Goal: Transaction & Acquisition: Purchase product/service

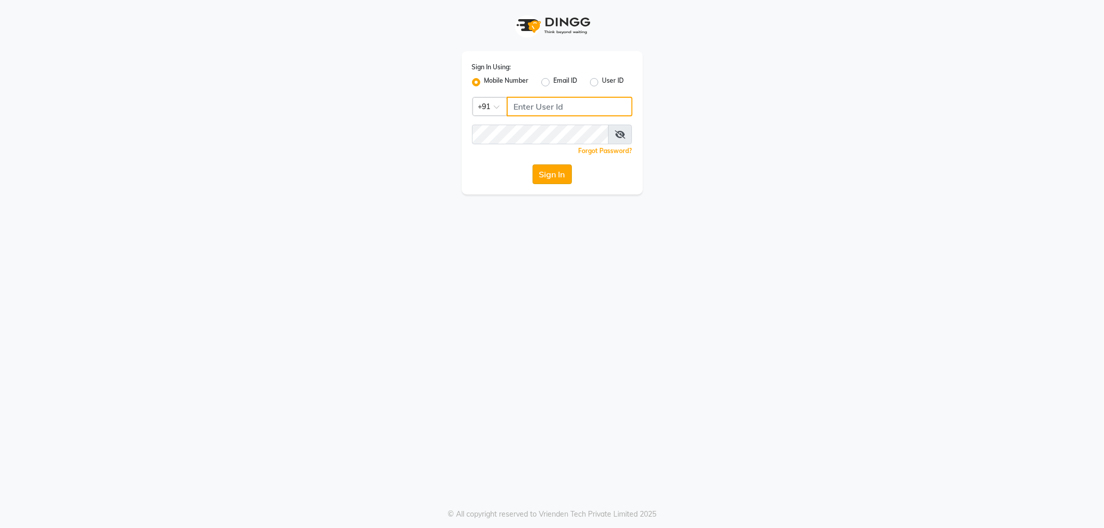
type input "9328159060"
click at [553, 171] on button "Sign In" at bounding box center [552, 175] width 39 height 20
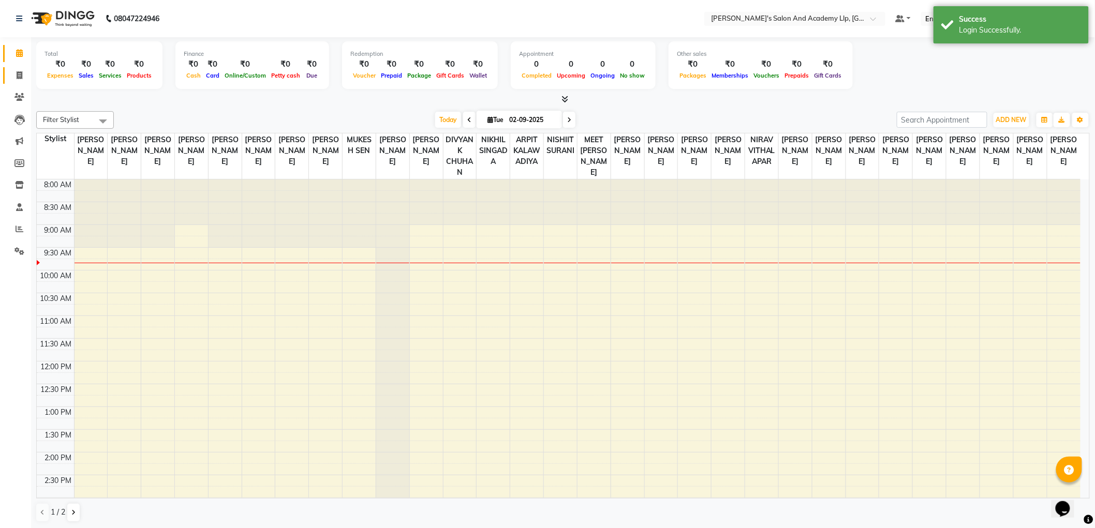
click at [12, 83] on link "Invoice" at bounding box center [15, 75] width 25 height 17
select select "service"
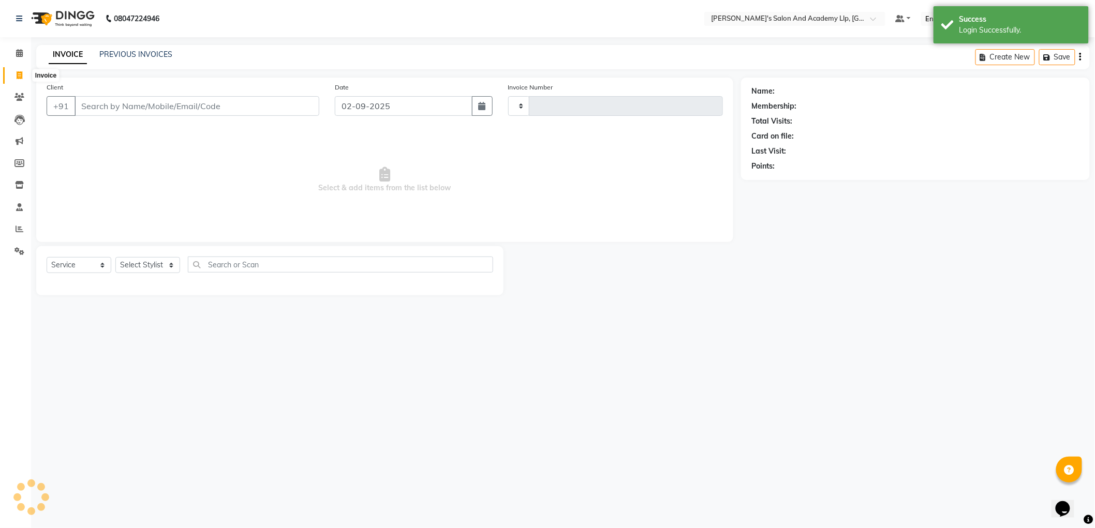
type input "11288"
select select "6983"
click at [174, 174] on span "Select & add items from the list below" at bounding box center [388, 180] width 683 height 104
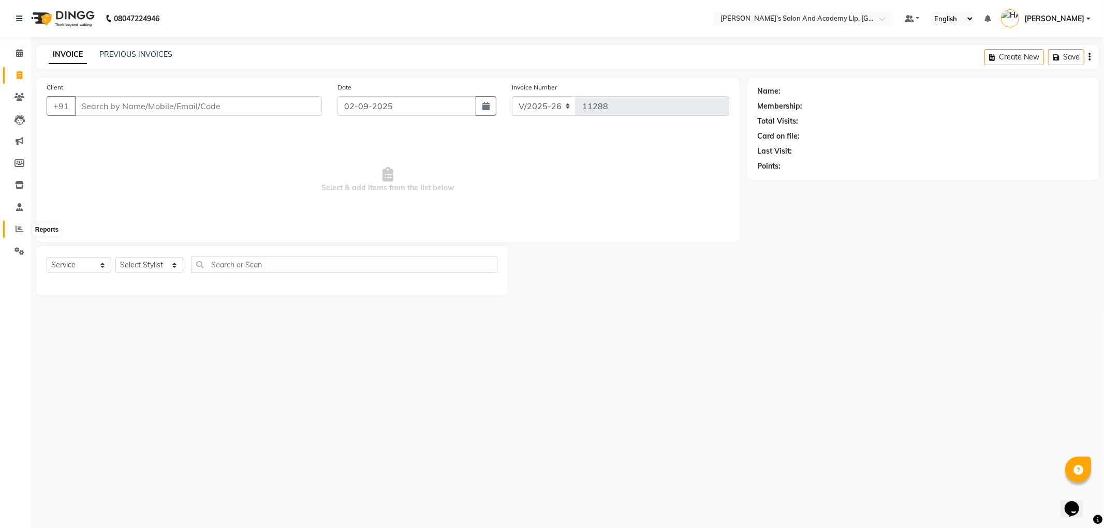
click at [17, 230] on icon at bounding box center [20, 229] width 8 height 8
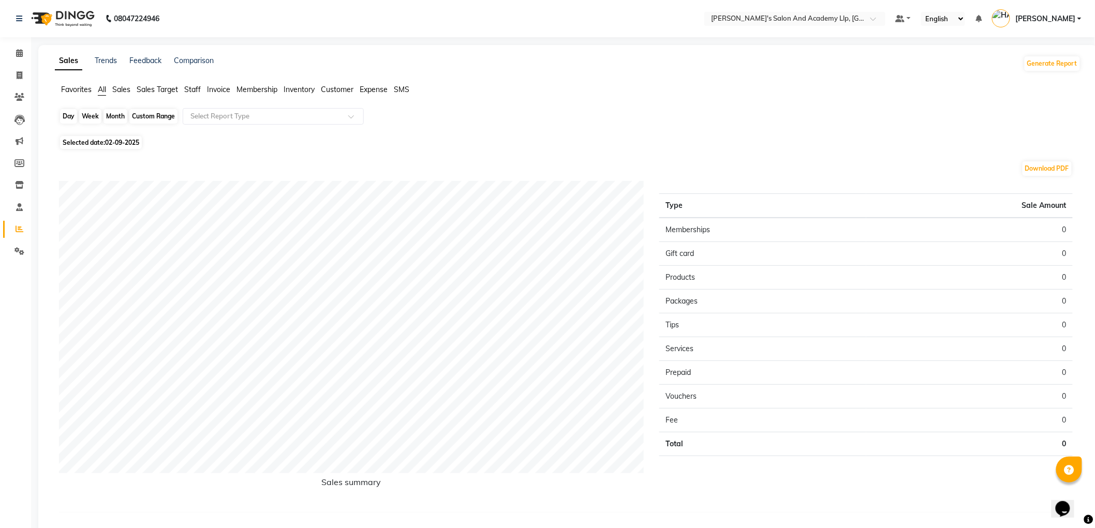
click at [66, 120] on div "Day" at bounding box center [68, 116] width 17 height 14
select select "9"
select select "2025"
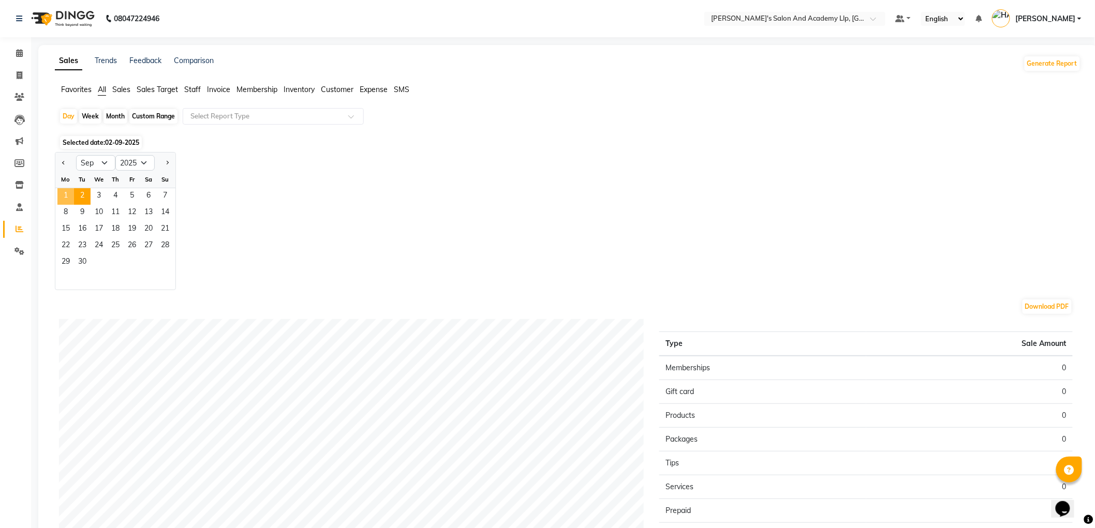
click at [71, 195] on span "1" at bounding box center [65, 196] width 17 height 17
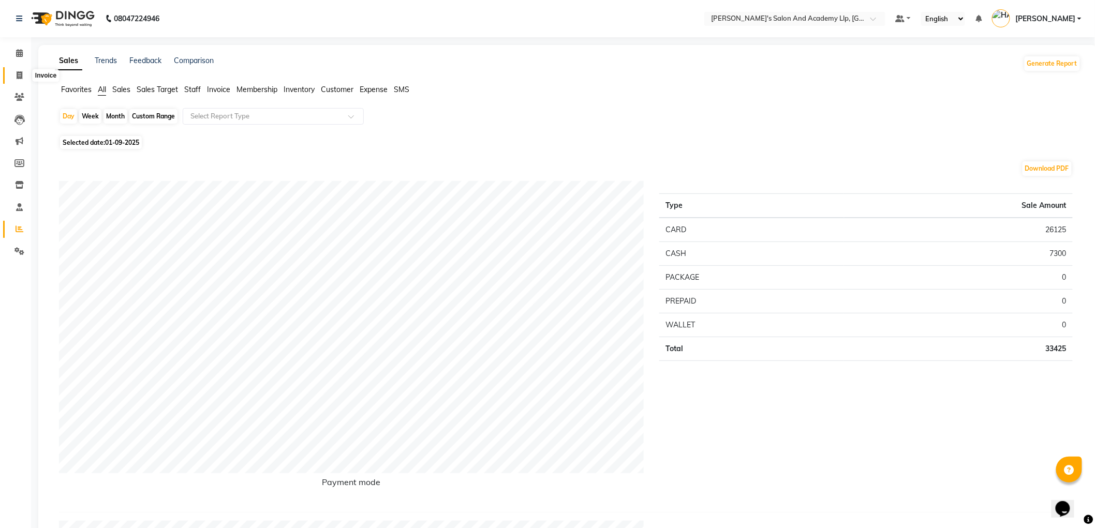
click at [19, 78] on icon at bounding box center [20, 75] width 6 height 8
select select "service"
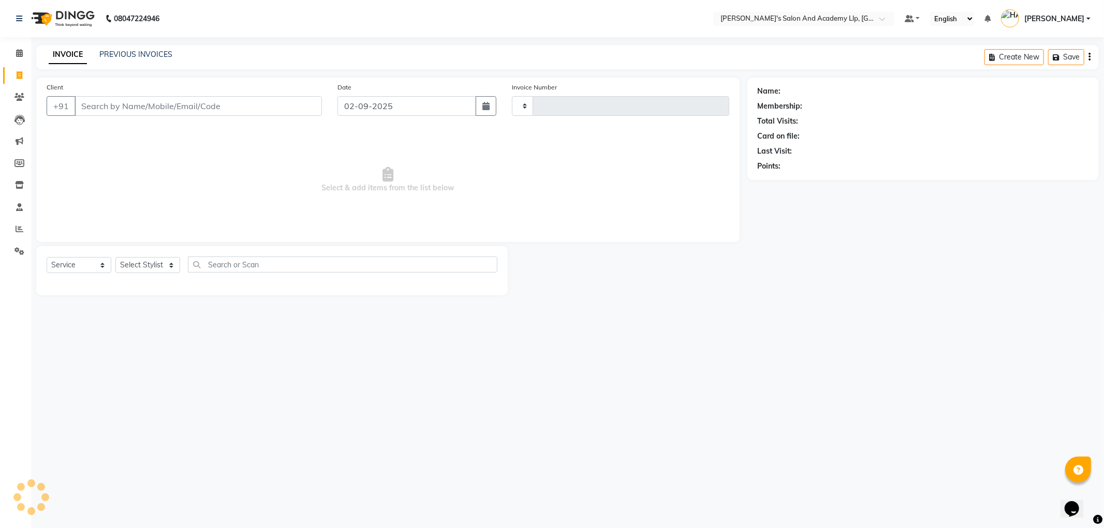
type input "11288"
select select "6983"
click at [155, 50] on link "PREVIOUS INVOICES" at bounding box center [135, 54] width 73 height 9
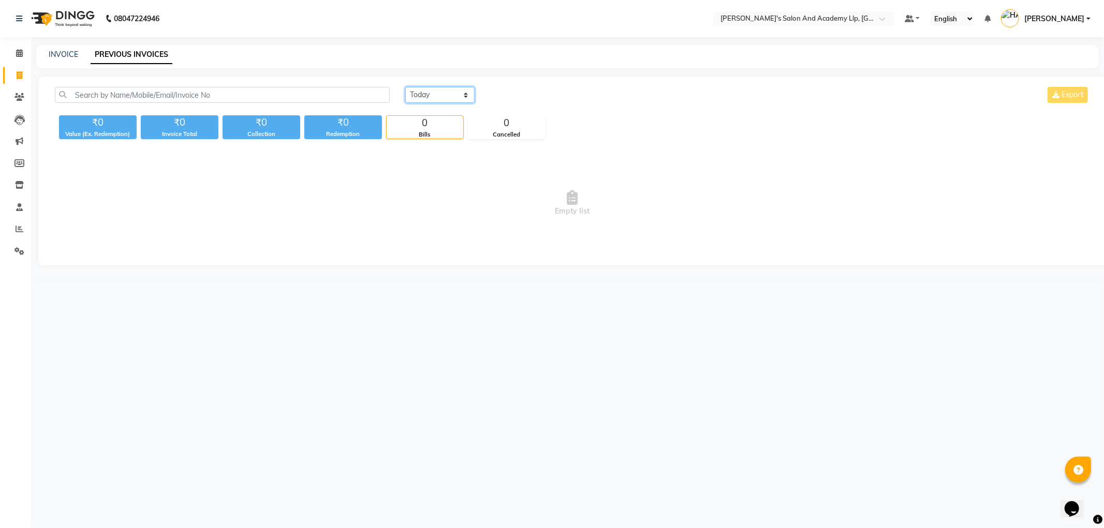
click at [425, 92] on select "[DATE] [DATE] Custom Range" at bounding box center [439, 95] width 69 height 16
select select "[DATE]"
click at [405, 87] on select "[DATE] [DATE] Custom Range" at bounding box center [439, 95] width 69 height 16
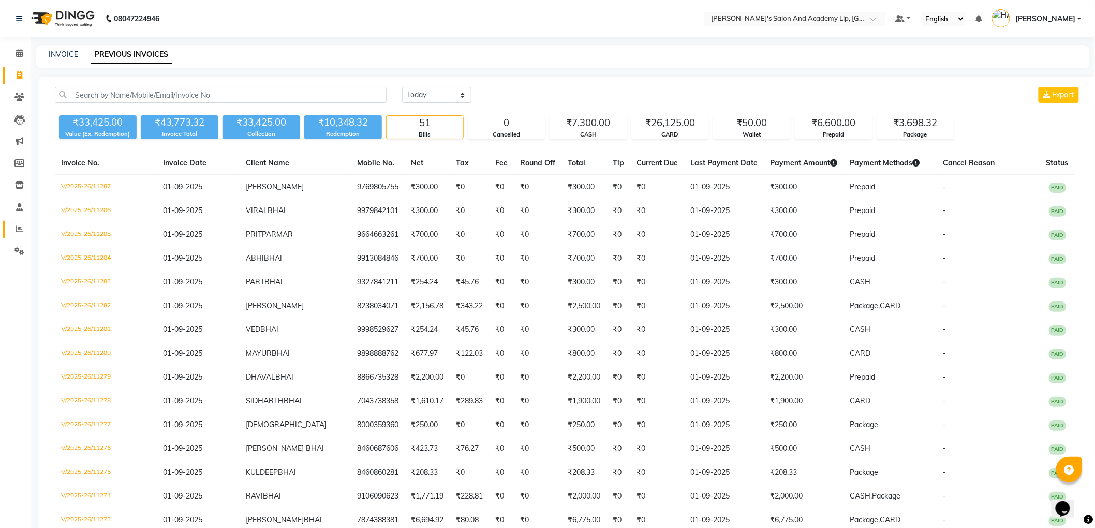
click at [16, 224] on span at bounding box center [19, 230] width 18 height 12
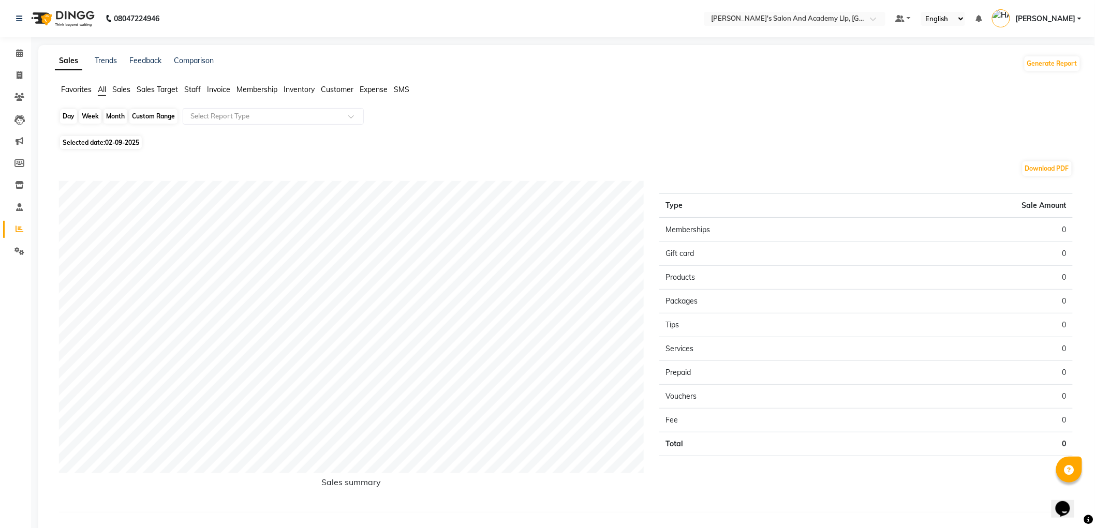
click at [71, 116] on div "Day" at bounding box center [68, 116] width 17 height 14
select select "9"
select select "2025"
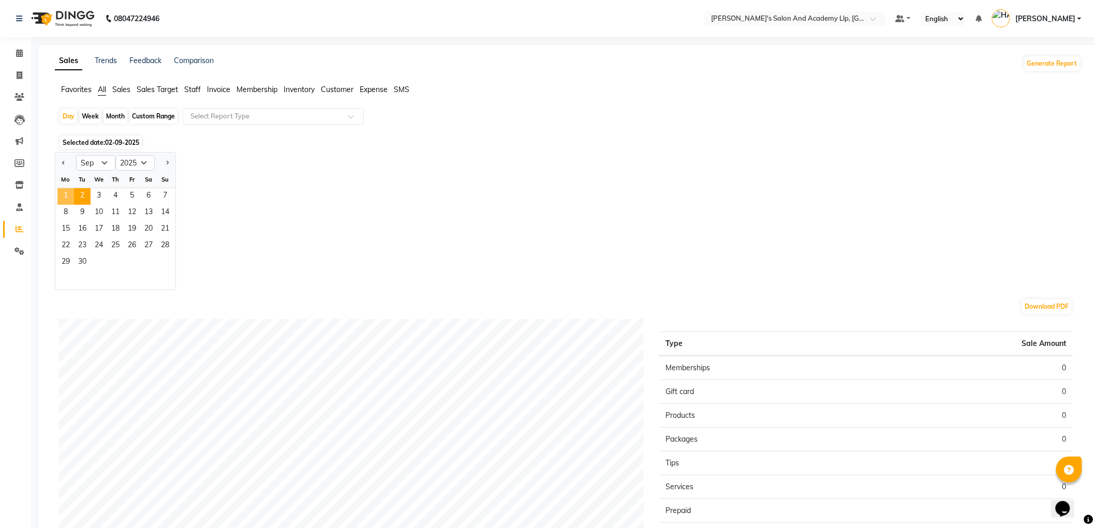
click at [68, 193] on span "1" at bounding box center [65, 196] width 17 height 17
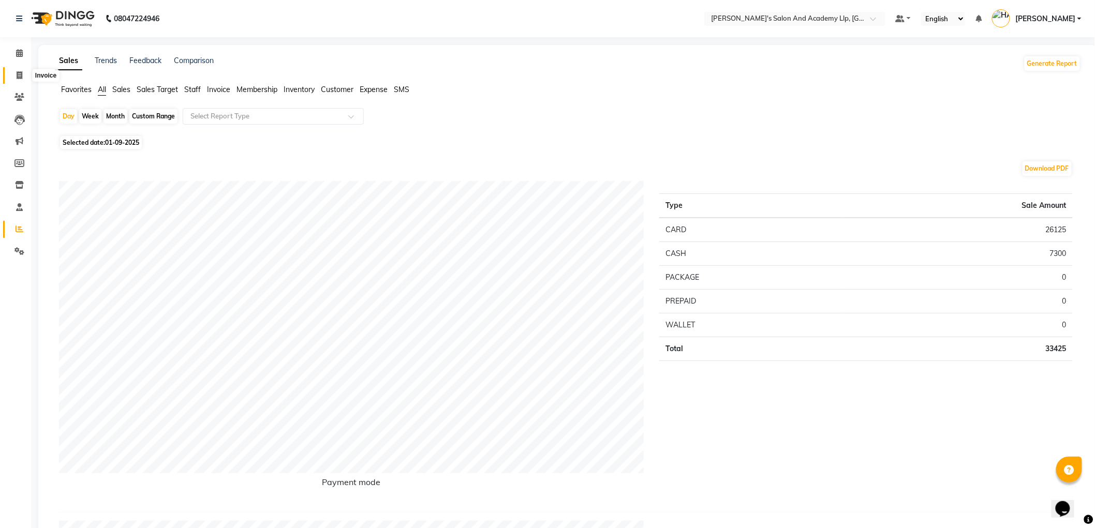
click at [16, 78] on span at bounding box center [19, 76] width 18 height 12
select select "service"
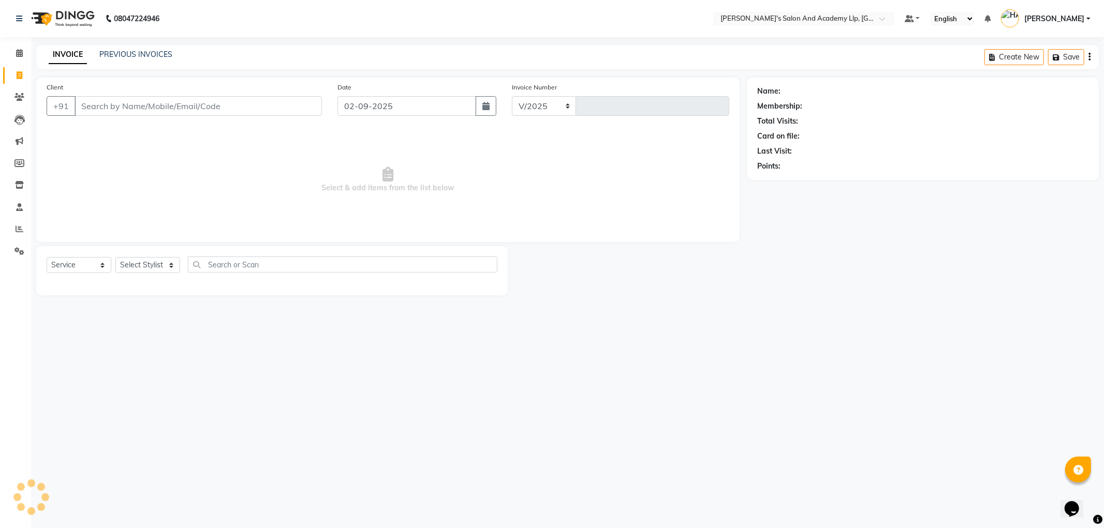
select select "6983"
type input "11288"
click at [143, 114] on input "Client" at bounding box center [198, 106] width 247 height 20
type input "9429688143"
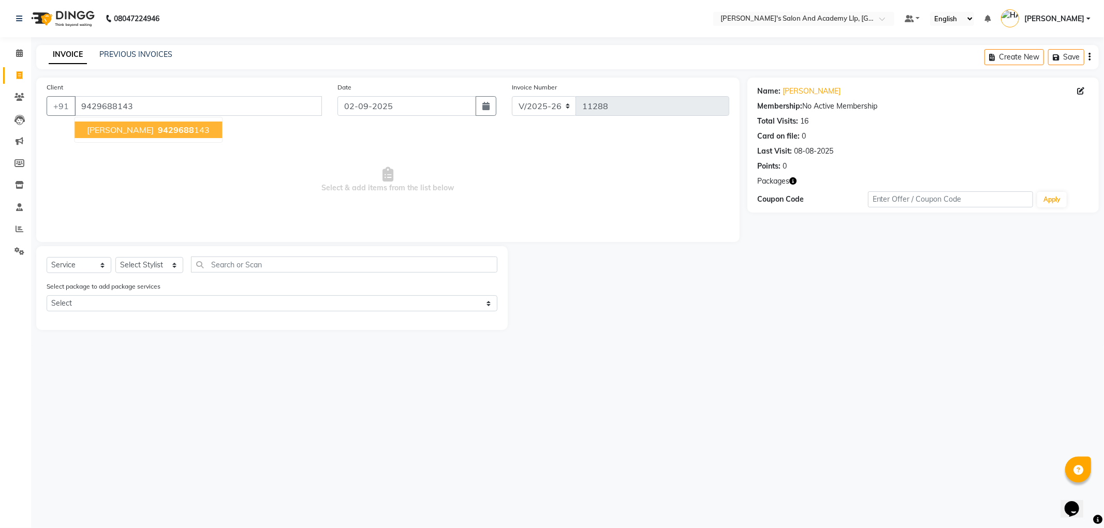
drag, startPoint x: 143, startPoint y: 131, endPoint x: 159, endPoint y: 306, distance: 175.2
click at [143, 131] on span "[PERSON_NAME]" at bounding box center [120, 130] width 67 height 10
click at [135, 267] on select "Select Stylist [PERSON_NAME] AKSHAY [PERSON_NAME] [PERSON_NAME] SEN [PERSON_NAM…" at bounding box center [149, 265] width 68 height 16
select select "90548"
click at [115, 258] on select "Select Stylist [PERSON_NAME] AKSHAY [PERSON_NAME] [PERSON_NAME] SEN [PERSON_NAM…" at bounding box center [149, 265] width 68 height 16
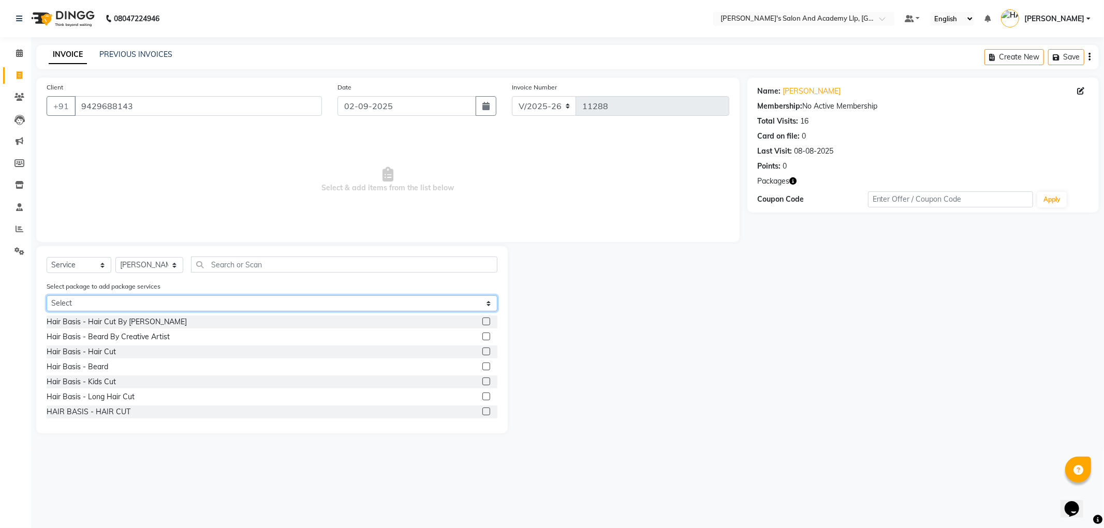
click at [90, 305] on select "Select COOLER JUNIOR PACKAGE SPEED WELL [PERSON_NAME] PAY 5 AND & 1 FREE GENTLE…" at bounding box center [272, 304] width 451 height 16
select select "1: Object"
click at [47, 296] on select "Select COOLER JUNIOR PACKAGE SPEED WELL [PERSON_NAME] PAY 5 AND & 1 FREE GENTLE…" at bounding box center [272, 304] width 451 height 16
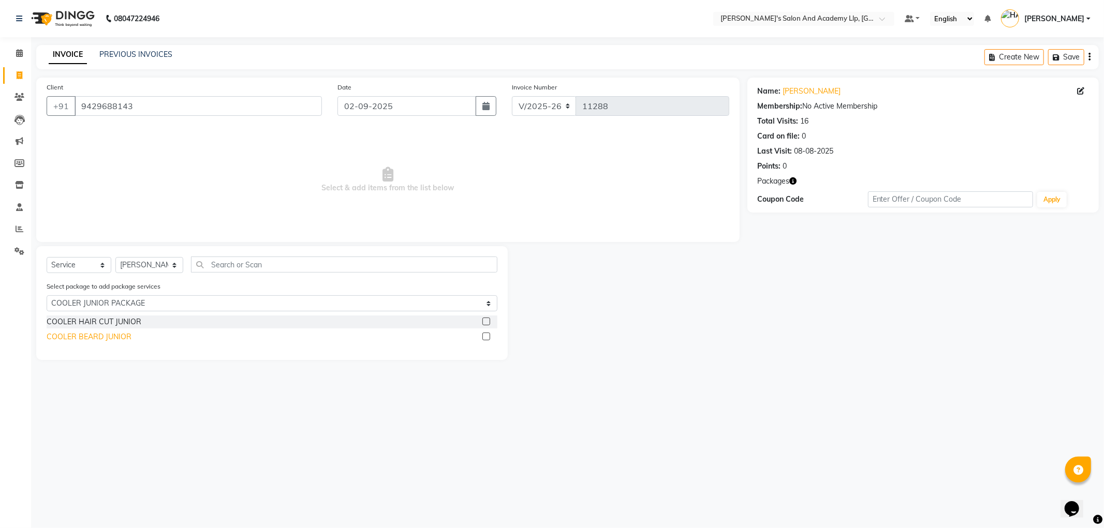
click at [108, 338] on div "COOLER BEARD JUNIOR" at bounding box center [89, 337] width 85 height 11
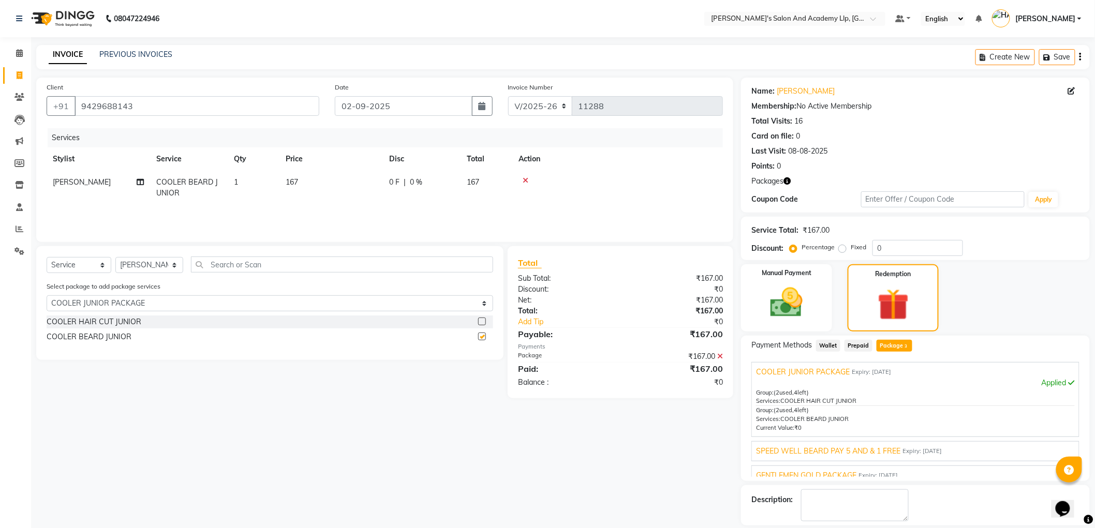
checkbox input "false"
click at [121, 321] on div "COOLER HAIR CUT JUNIOR" at bounding box center [94, 322] width 95 height 11
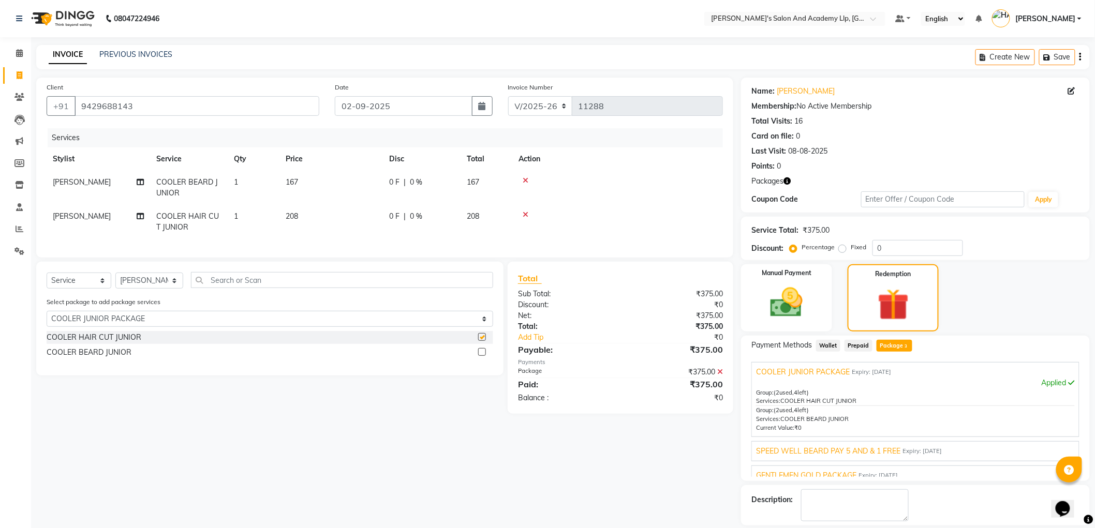
checkbox input "false"
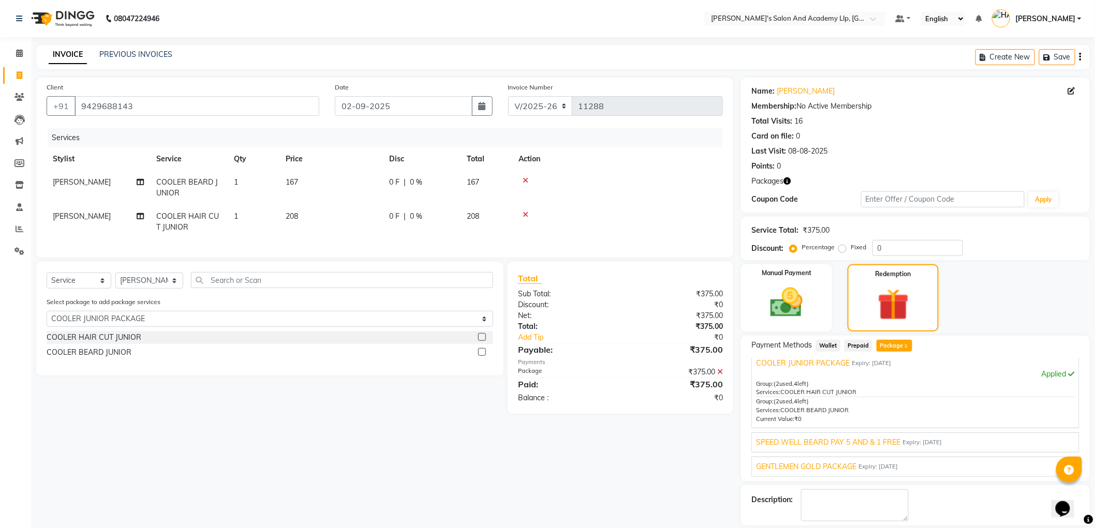
click at [811, 446] on span "SPEED WELL BEARD PAY 5 AND & 1 FREE" at bounding box center [828, 442] width 144 height 11
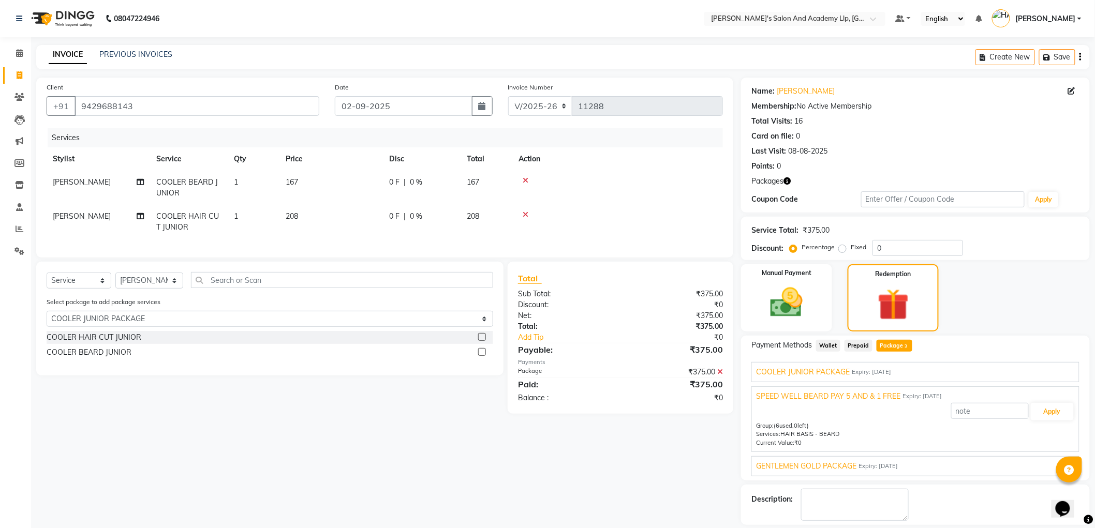
scroll to position [48, 0]
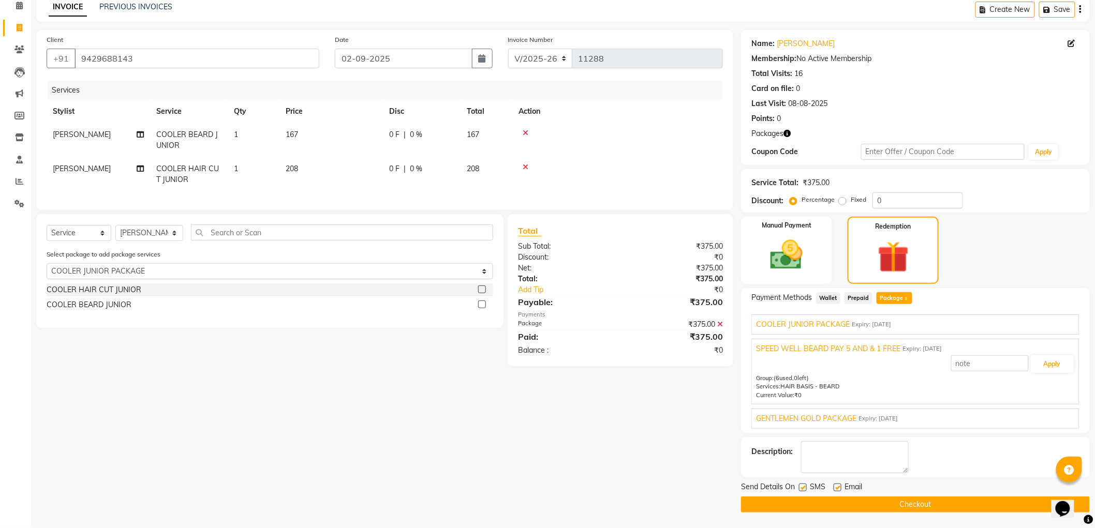
click at [827, 422] on span "GENTLEMEN GOLD PACKAGE" at bounding box center [806, 419] width 100 height 11
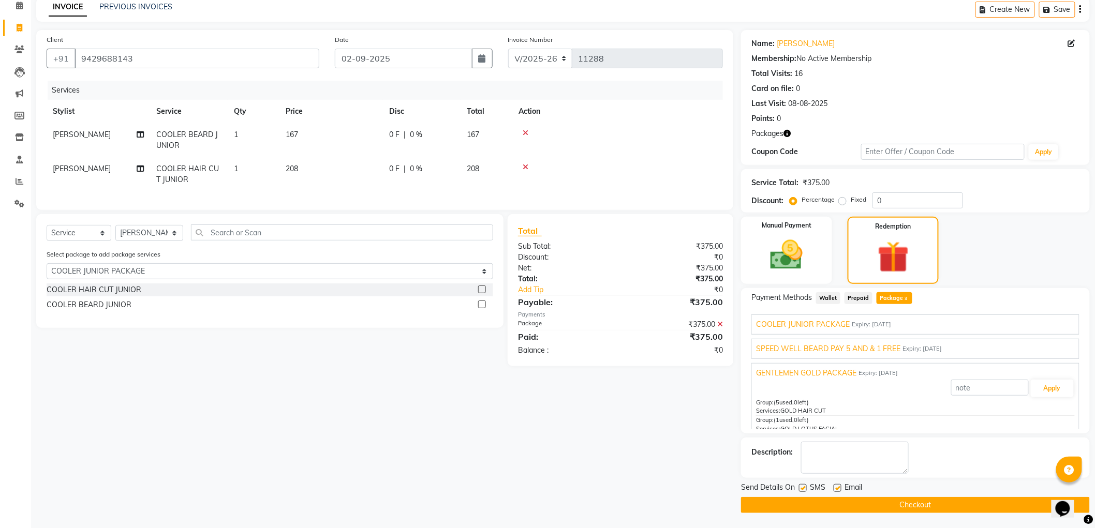
scroll to position [0, 0]
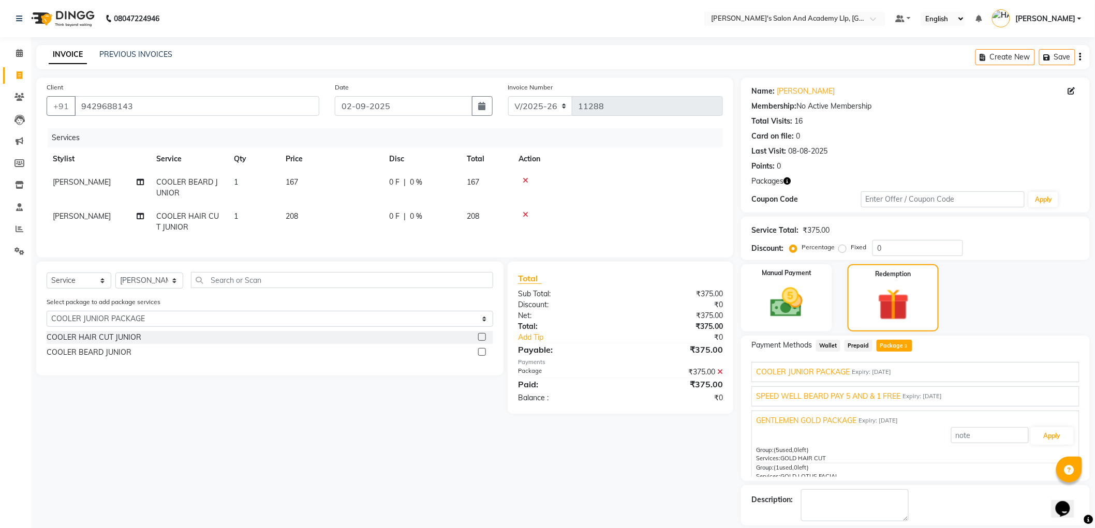
drag, startPoint x: 806, startPoint y: 376, endPoint x: 825, endPoint y: 385, distance: 20.6
click at [806, 375] on span "COOLER JUNIOR PACKAGE" at bounding box center [803, 372] width 94 height 11
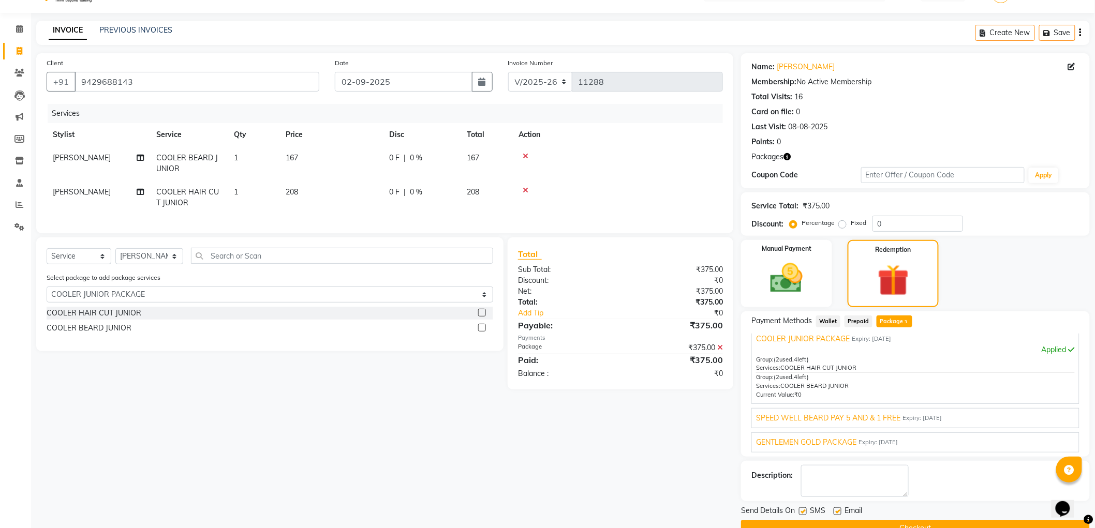
scroll to position [48, 0]
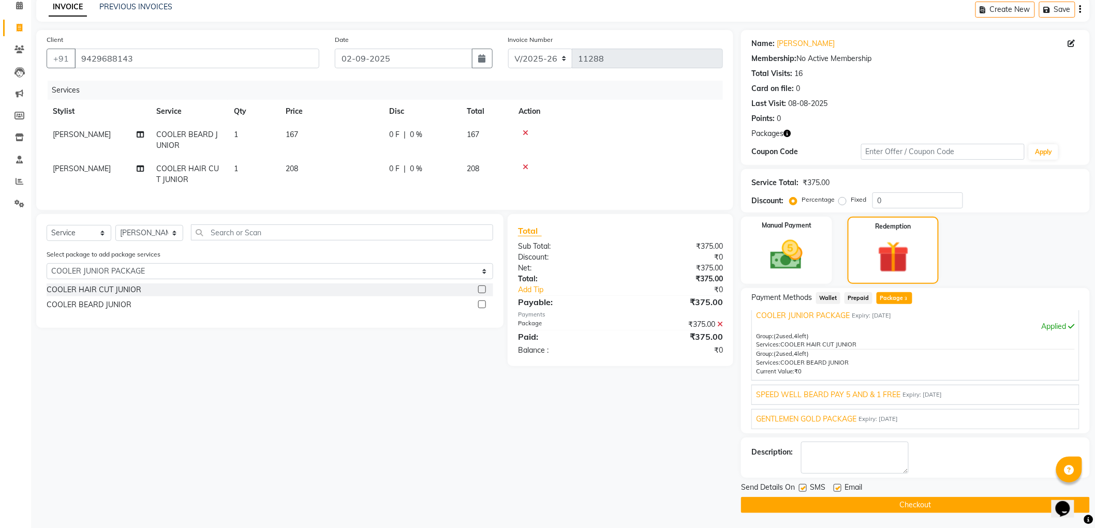
click at [837, 487] on label at bounding box center [838, 488] width 8 height 8
click at [837, 487] on input "checkbox" at bounding box center [837, 488] width 7 height 7
checkbox input "false"
click at [804, 489] on label at bounding box center [803, 488] width 8 height 8
click at [804, 489] on input "checkbox" at bounding box center [802, 488] width 7 height 7
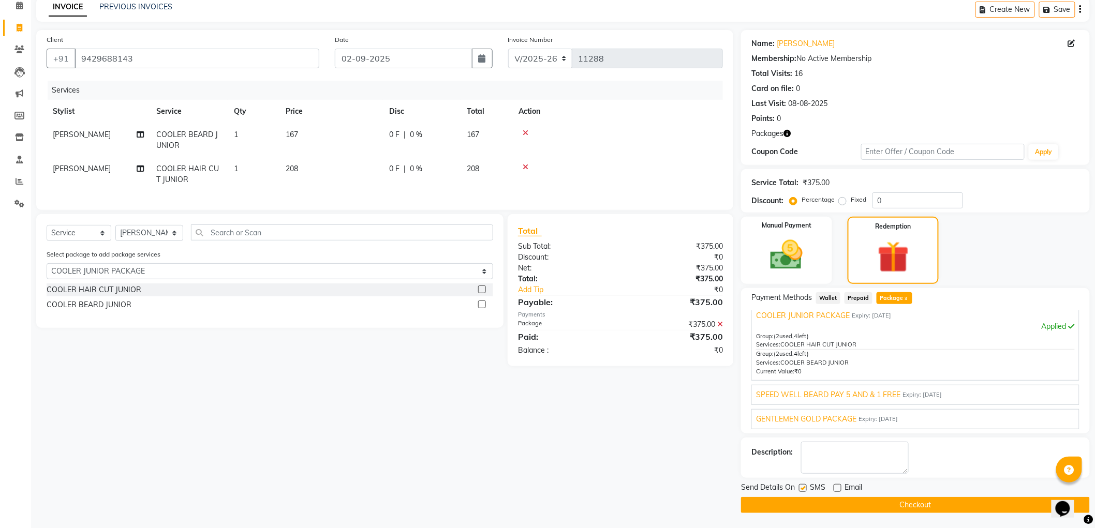
checkbox input "false"
click at [849, 399] on div "SPEED WELL [PERSON_NAME] PAY 5 AND & 1 FREE Expiry: [DATE] Apply Group: (6 used…" at bounding box center [915, 395] width 328 height 20
click at [850, 397] on span "SPEED WELL BEARD PAY 5 AND & 1 FREE" at bounding box center [828, 395] width 144 height 11
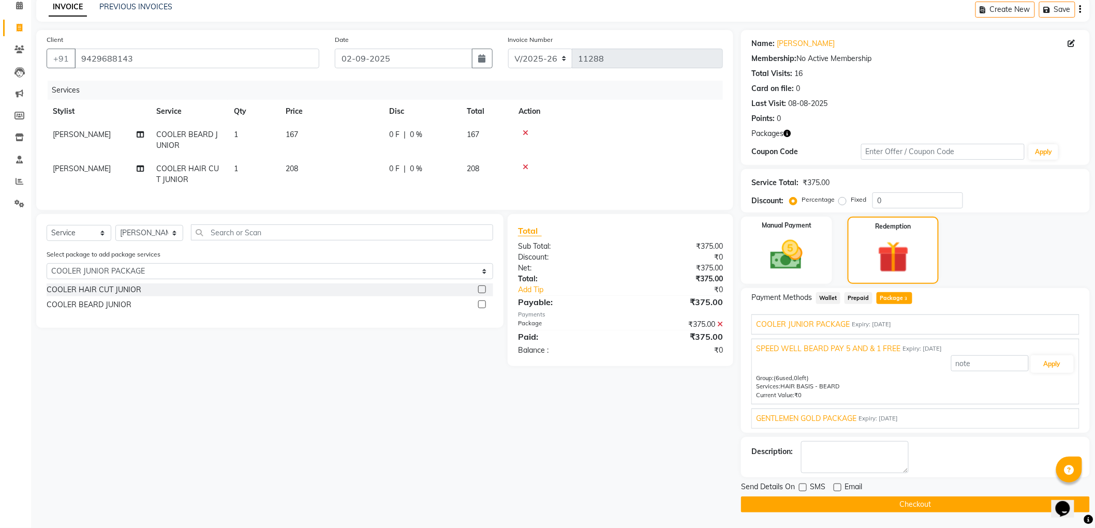
click at [819, 417] on span "GENTLEMEN GOLD PACKAGE" at bounding box center [806, 419] width 100 height 11
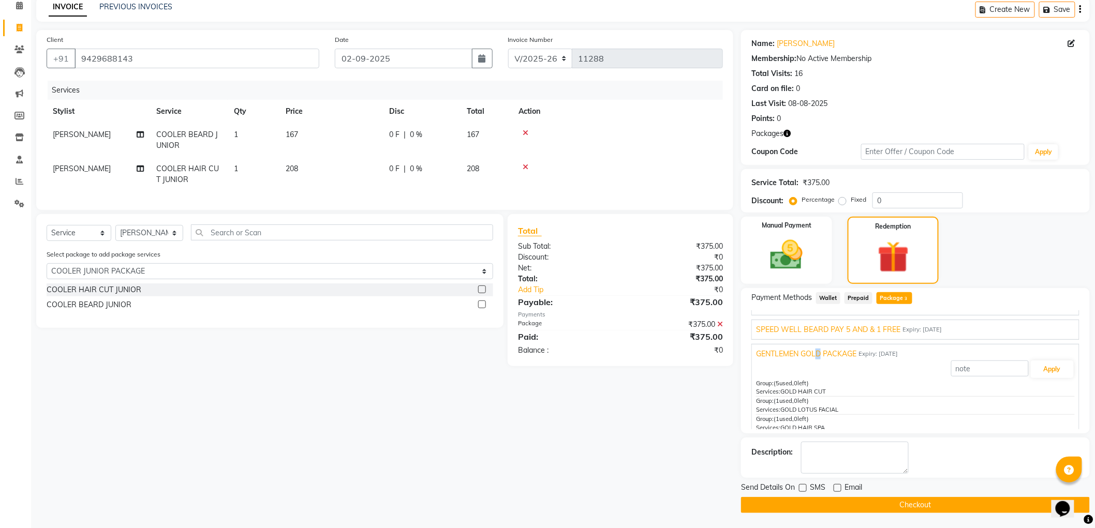
scroll to position [35, 0]
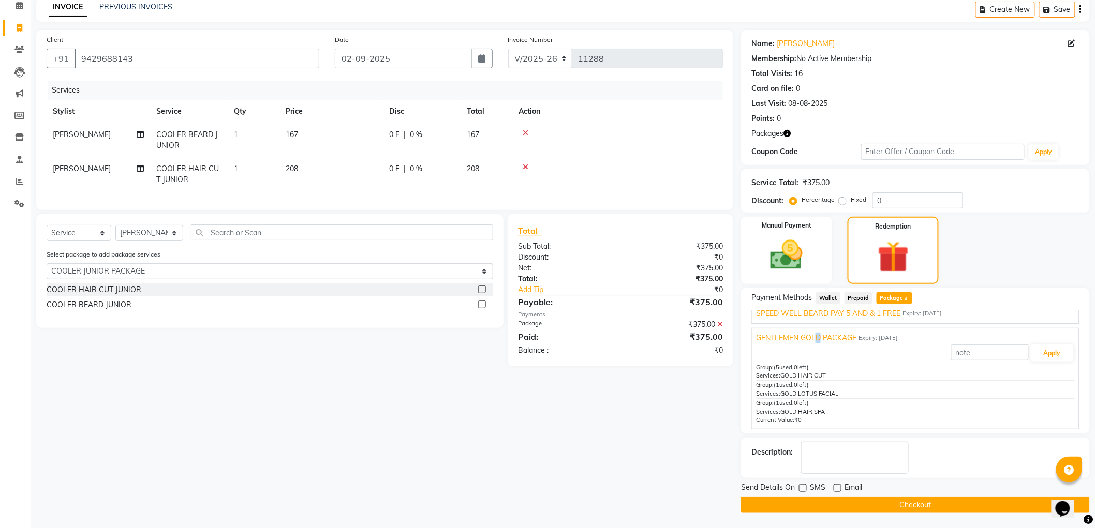
click at [814, 501] on button "Checkout" at bounding box center [915, 505] width 349 height 16
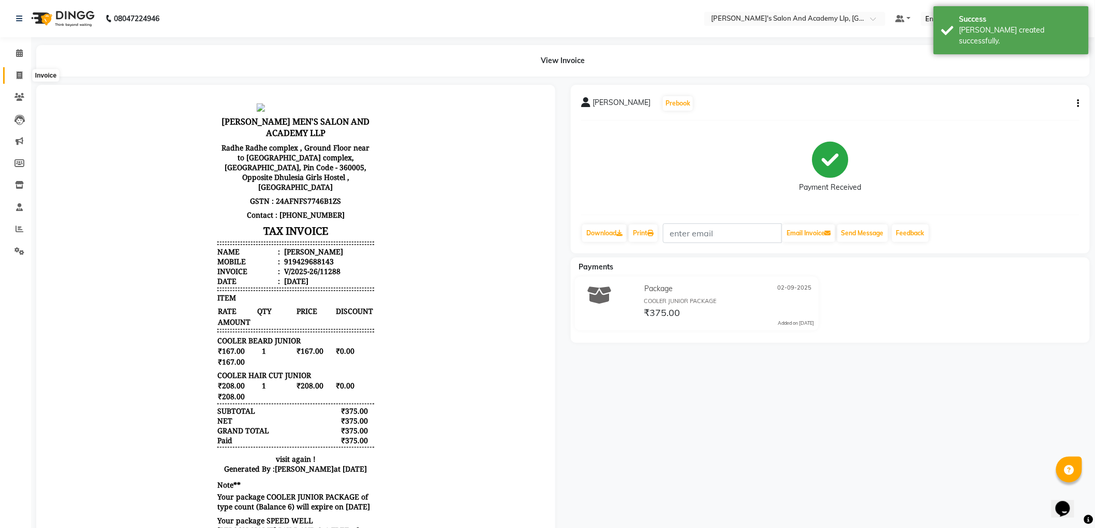
drag, startPoint x: 16, startPoint y: 75, endPoint x: 34, endPoint y: 76, distance: 18.7
click at [17, 76] on icon at bounding box center [20, 75] width 6 height 8
select select "6983"
select select "service"
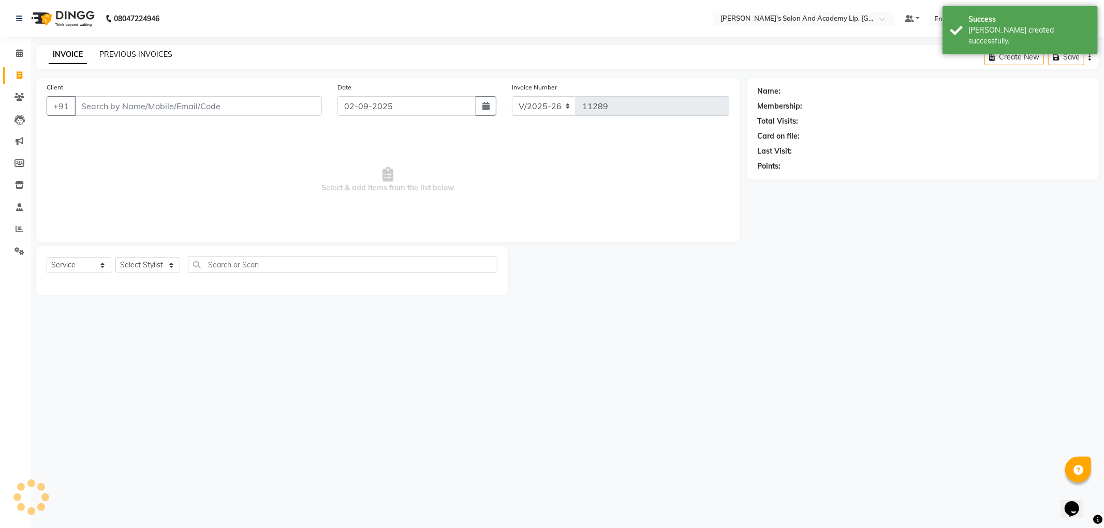
click at [105, 57] on link "PREVIOUS INVOICES" at bounding box center [135, 54] width 73 height 9
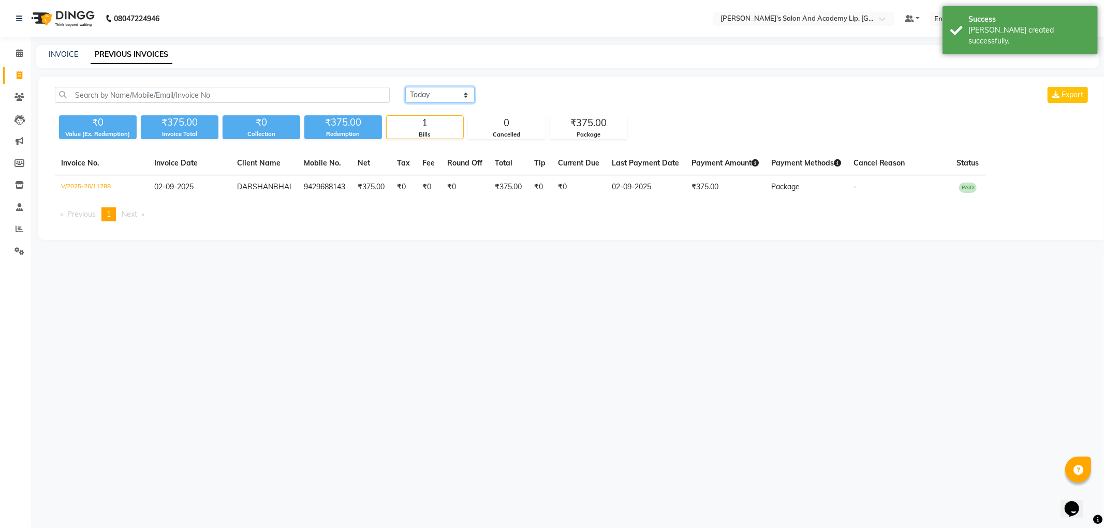
drag, startPoint x: 463, startPoint y: 99, endPoint x: 445, endPoint y: 100, distance: 18.1
click at [463, 99] on select "[DATE] [DATE] Custom Range" at bounding box center [439, 95] width 69 height 16
select select "[DATE]"
click at [405, 87] on select "[DATE] [DATE] Custom Range" at bounding box center [439, 95] width 69 height 16
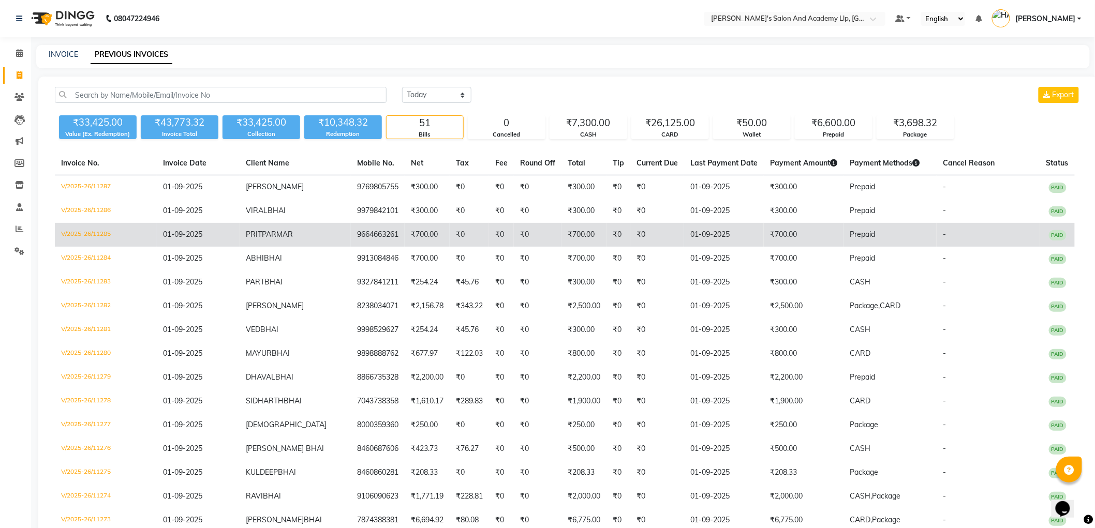
click at [265, 231] on span "PARMAR" at bounding box center [277, 234] width 31 height 9
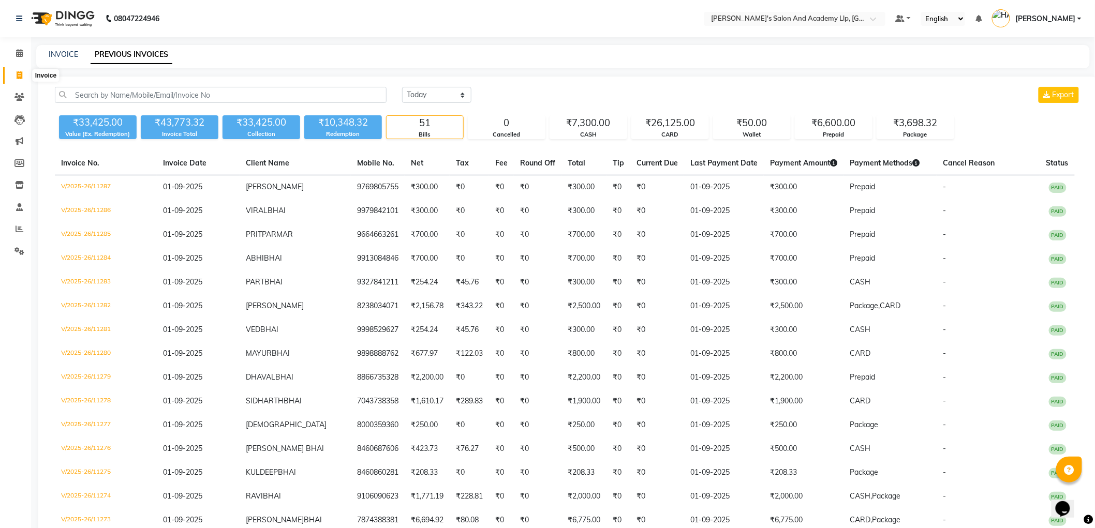
click at [16, 71] on span at bounding box center [19, 76] width 18 height 12
select select "service"
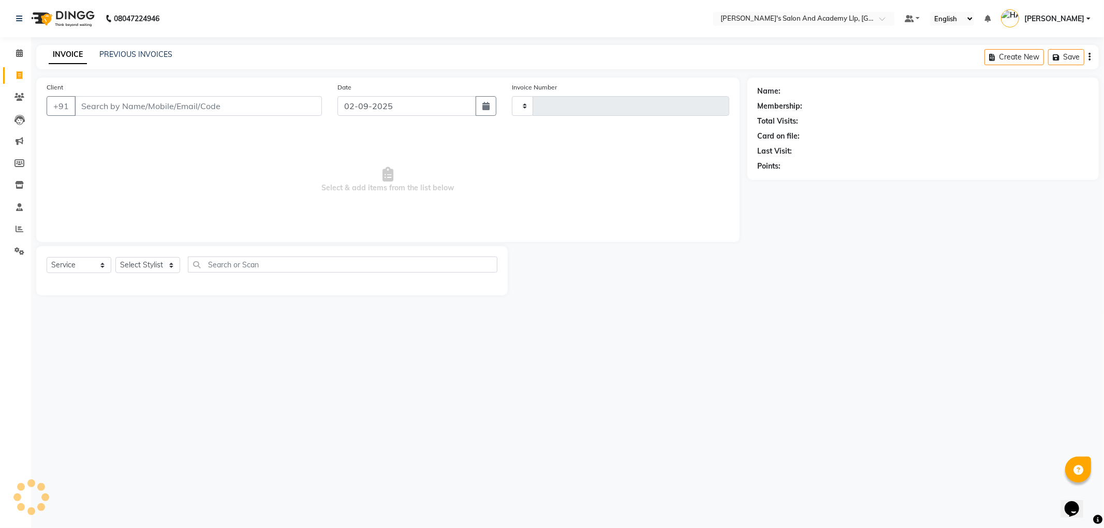
type input "11289"
select select "6983"
click at [17, 228] on icon at bounding box center [20, 229] width 8 height 8
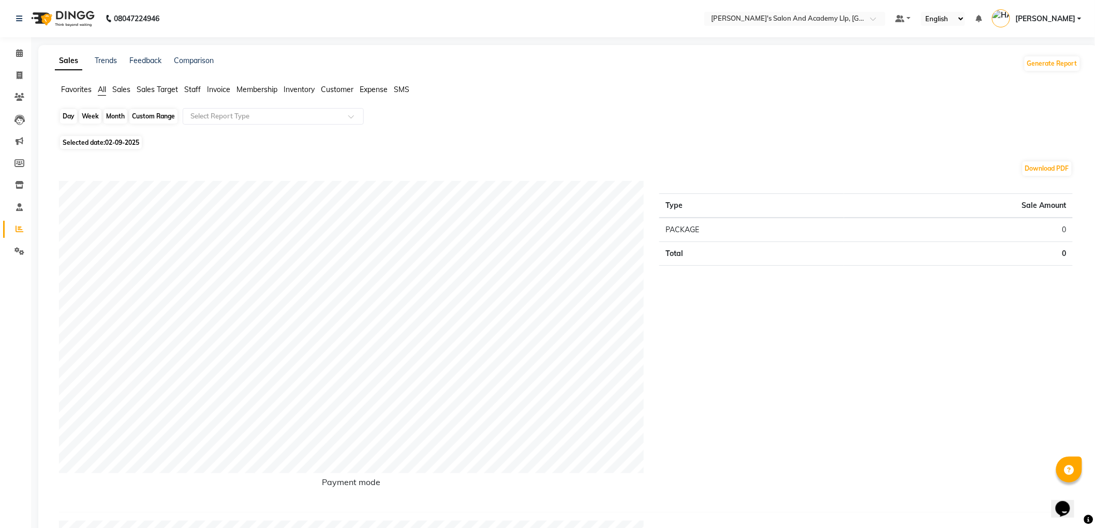
click at [66, 118] on div "Day" at bounding box center [68, 116] width 17 height 14
select select "9"
select select "2025"
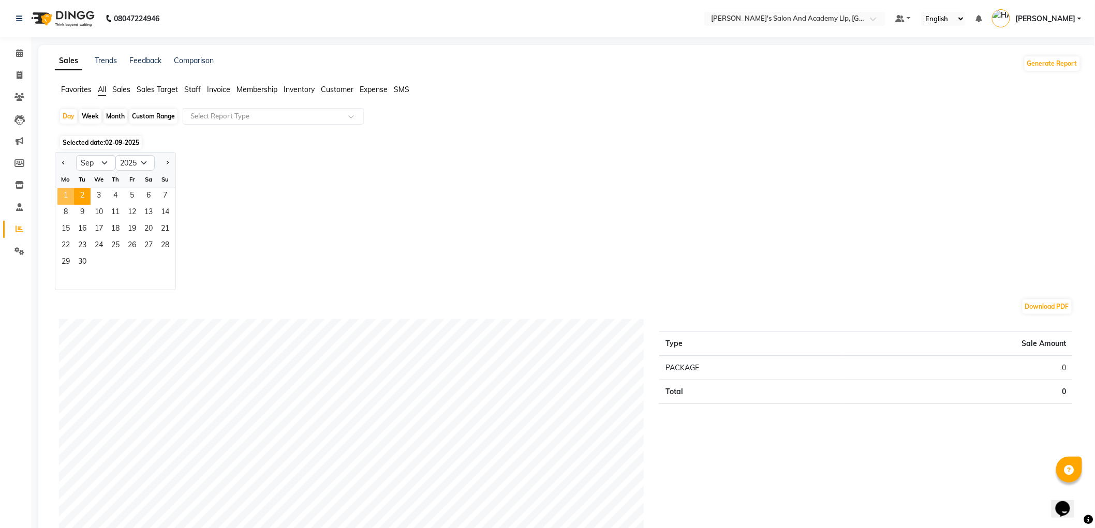
click at [67, 195] on span "1" at bounding box center [65, 196] width 17 height 17
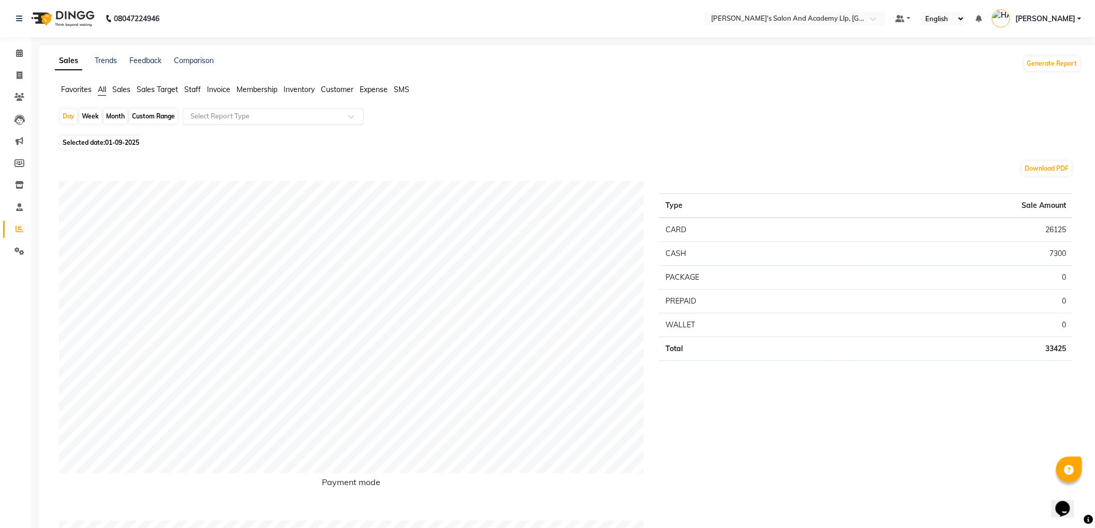
click at [195, 115] on input "text" at bounding box center [262, 116] width 149 height 10
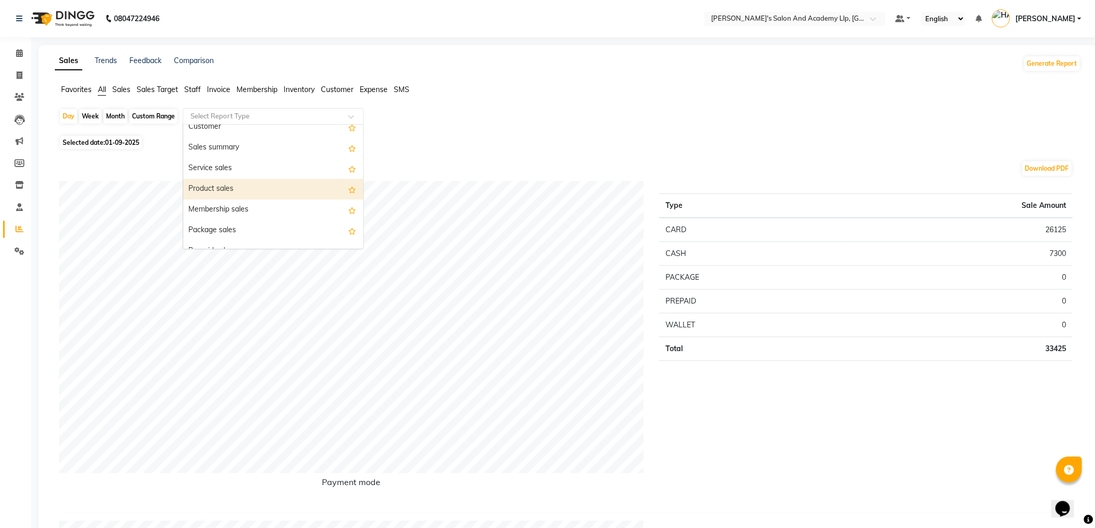
scroll to position [57, 0]
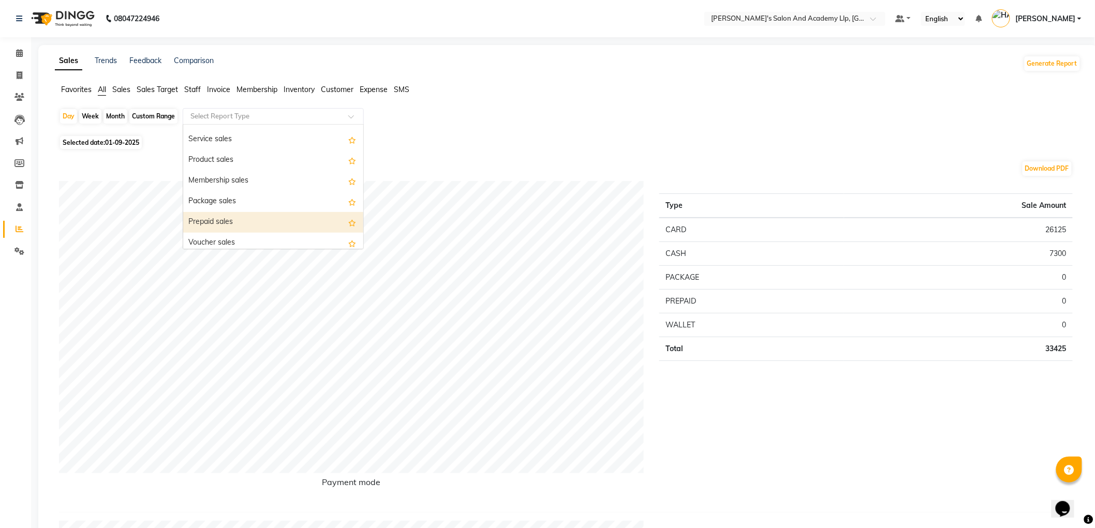
click at [219, 219] on div "Prepaid sales" at bounding box center [273, 222] width 180 height 21
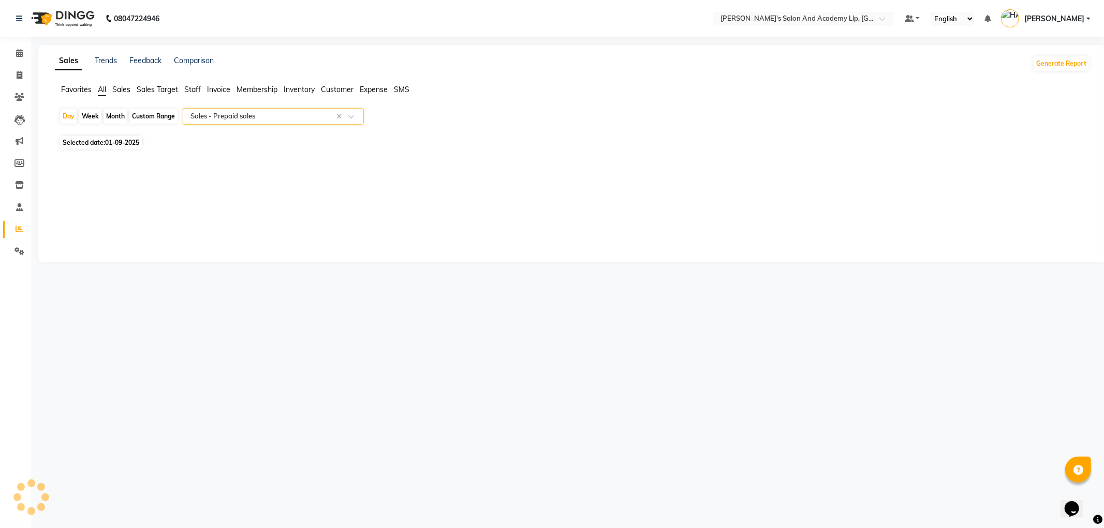
select select "full_report"
select select "csv"
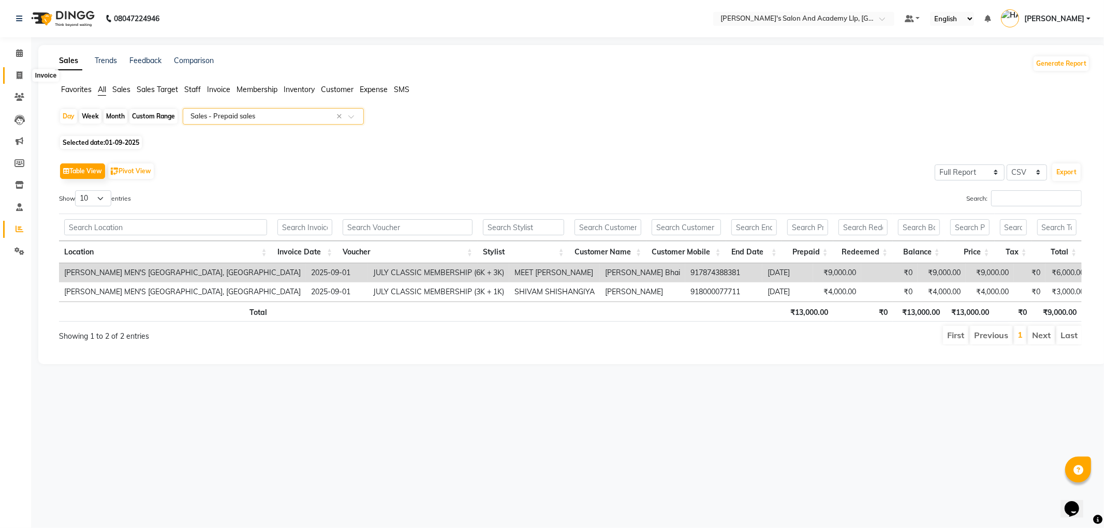
click at [21, 72] on icon at bounding box center [20, 75] width 6 height 8
select select "6983"
select select "service"
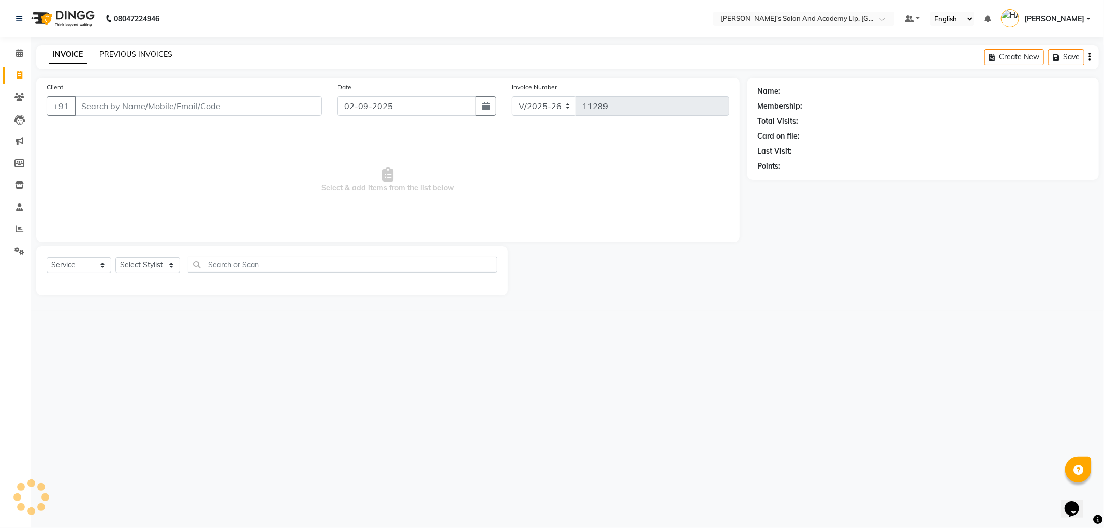
click at [137, 54] on link "PREVIOUS INVOICES" at bounding box center [135, 54] width 73 height 9
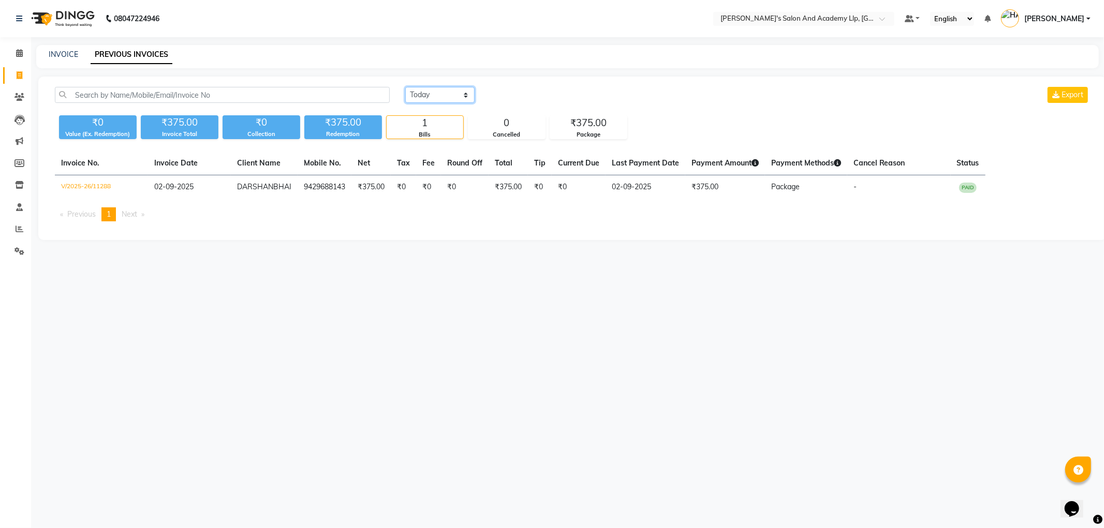
click at [433, 94] on select "[DATE] [DATE] Custom Range" at bounding box center [439, 95] width 69 height 16
select select "[DATE]"
click at [405, 87] on select "[DATE] [DATE] Custom Range" at bounding box center [439, 95] width 69 height 16
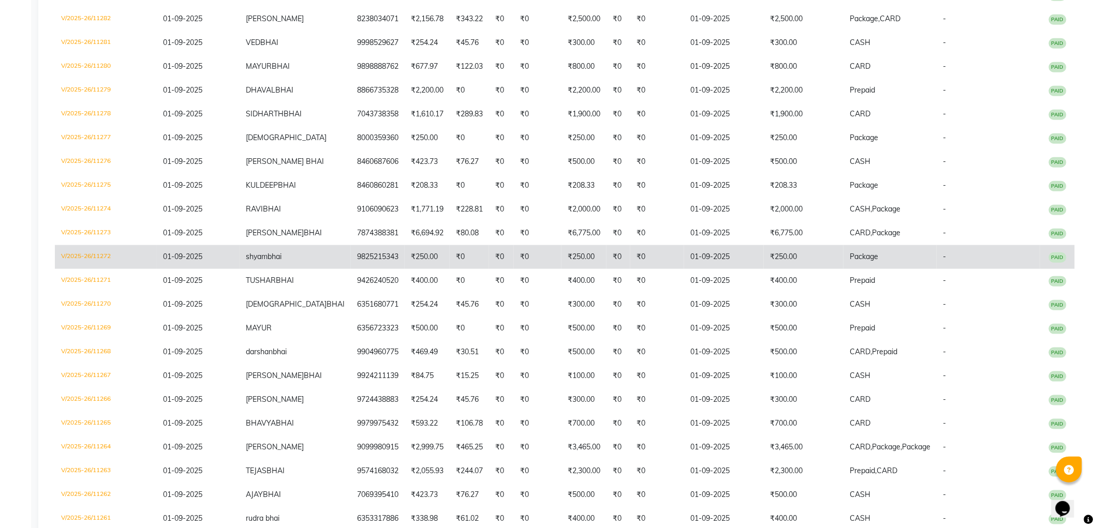
scroll to position [345, 0]
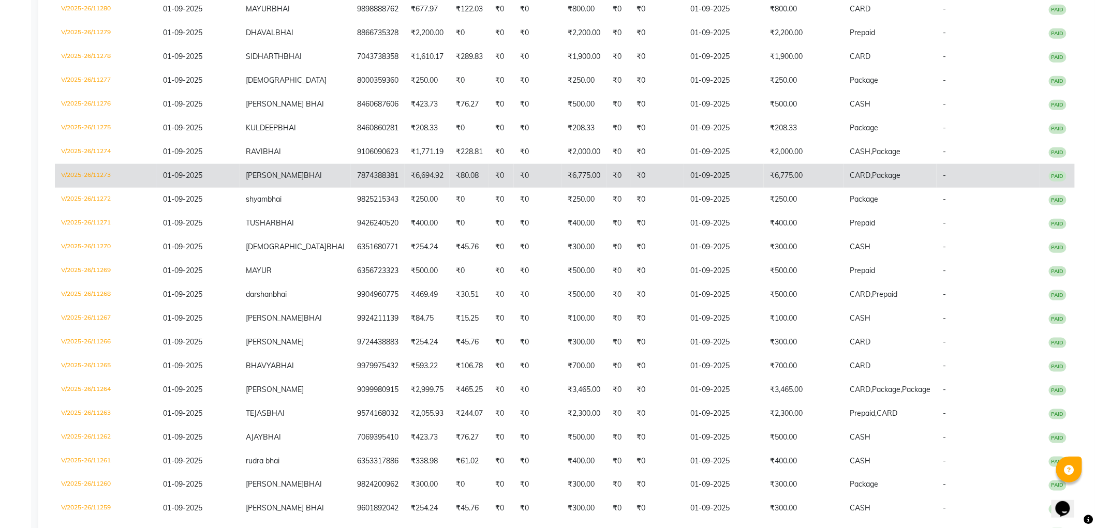
click at [844, 173] on td "CARD, Package" at bounding box center [890, 176] width 93 height 24
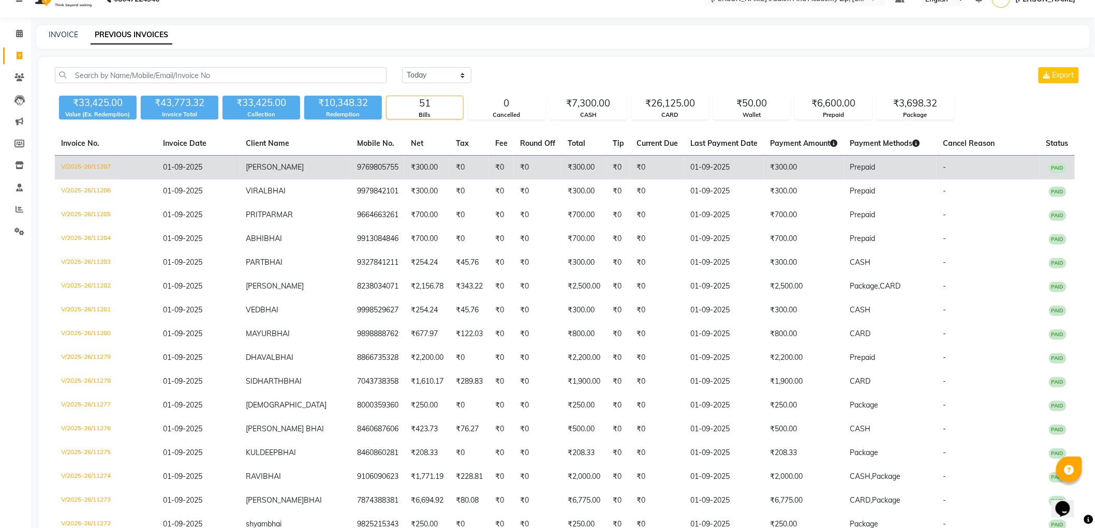
scroll to position [0, 0]
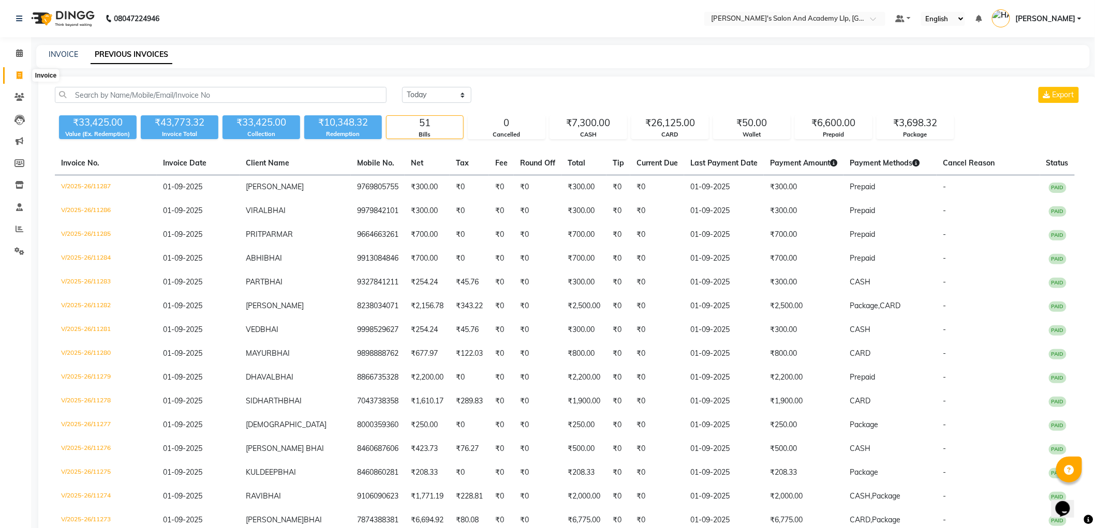
click at [13, 76] on span at bounding box center [19, 76] width 18 height 12
click at [14, 75] on span at bounding box center [19, 76] width 18 height 12
select select "service"
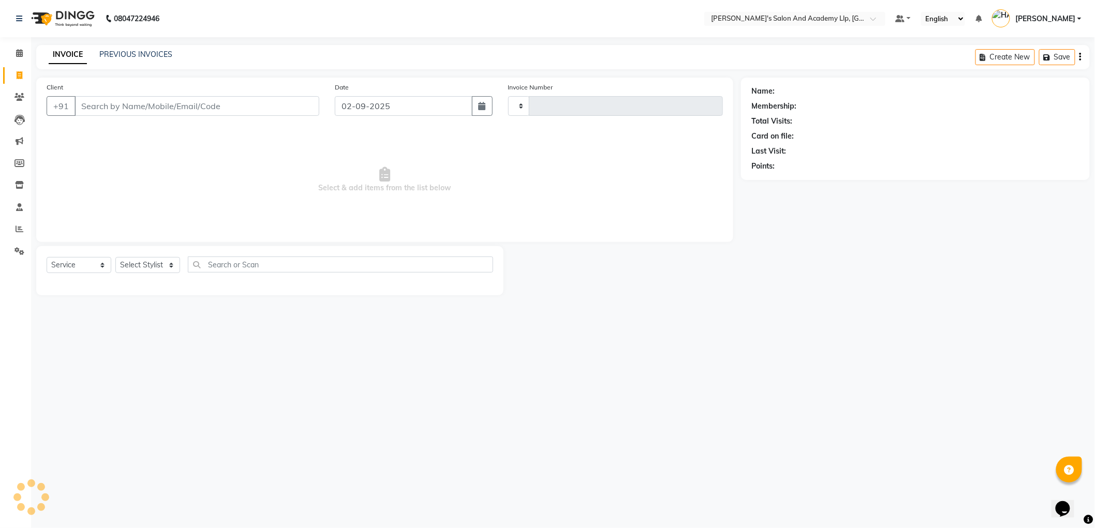
type input "11289"
select select "6983"
click at [16, 228] on icon at bounding box center [20, 229] width 8 height 8
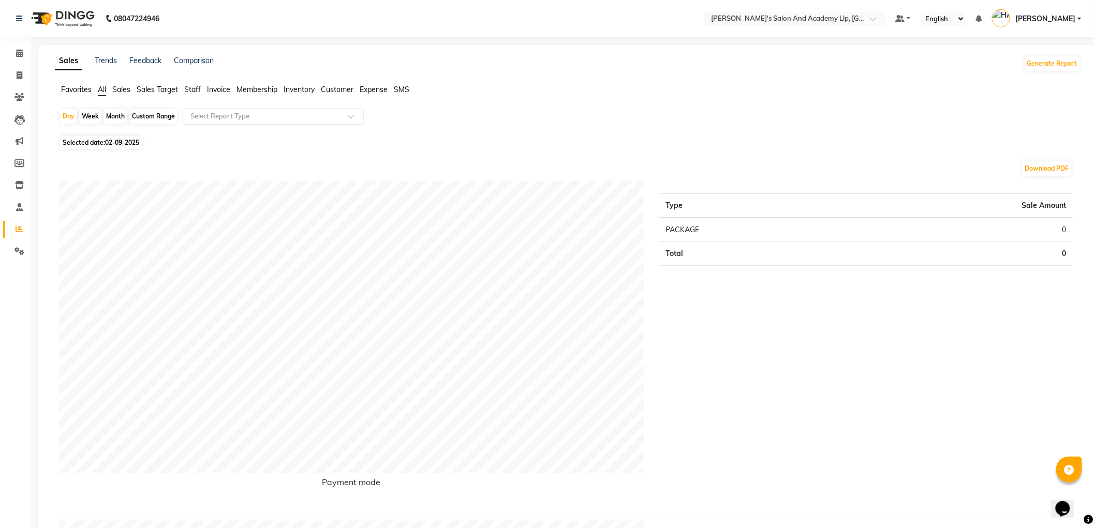
click at [197, 123] on div "Select Report Type" at bounding box center [273, 116] width 181 height 17
click at [68, 120] on div "Day" at bounding box center [68, 116] width 17 height 14
select select "9"
select select "2025"
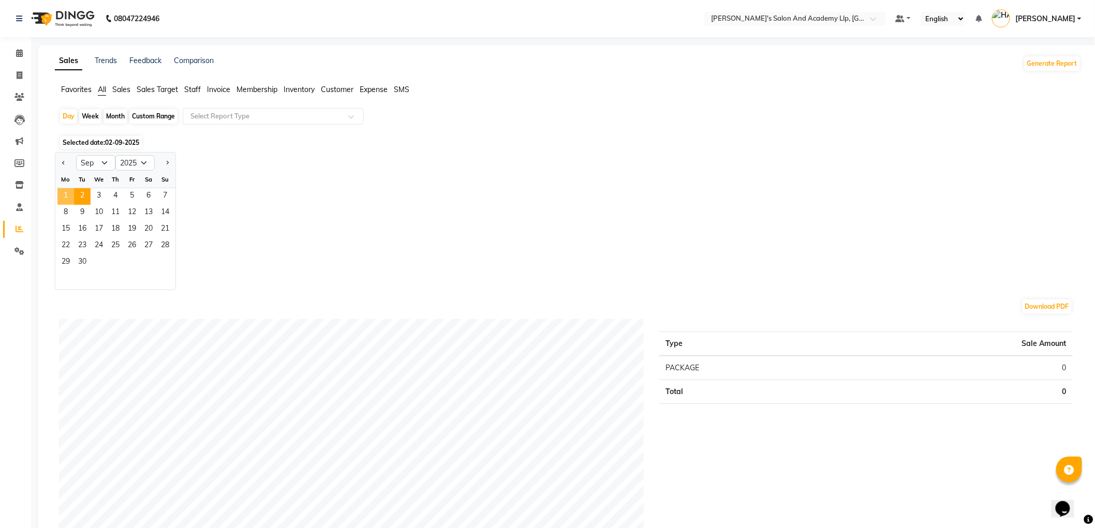
click at [67, 193] on span "1" at bounding box center [65, 196] width 17 height 17
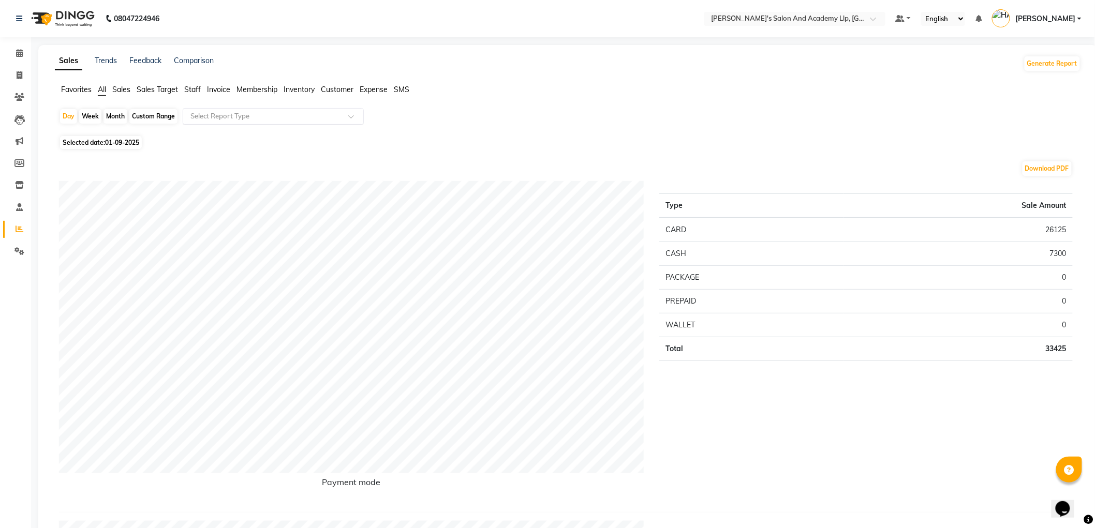
click at [242, 117] on input "text" at bounding box center [262, 116] width 149 height 10
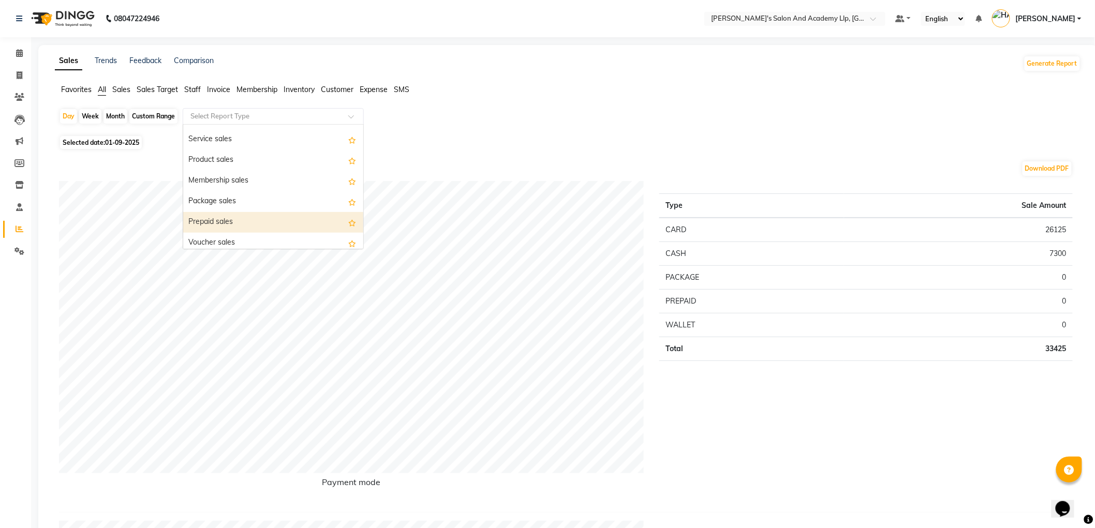
click at [222, 220] on div "Prepaid sales" at bounding box center [273, 222] width 180 height 21
select select "full_report"
select select "csv"
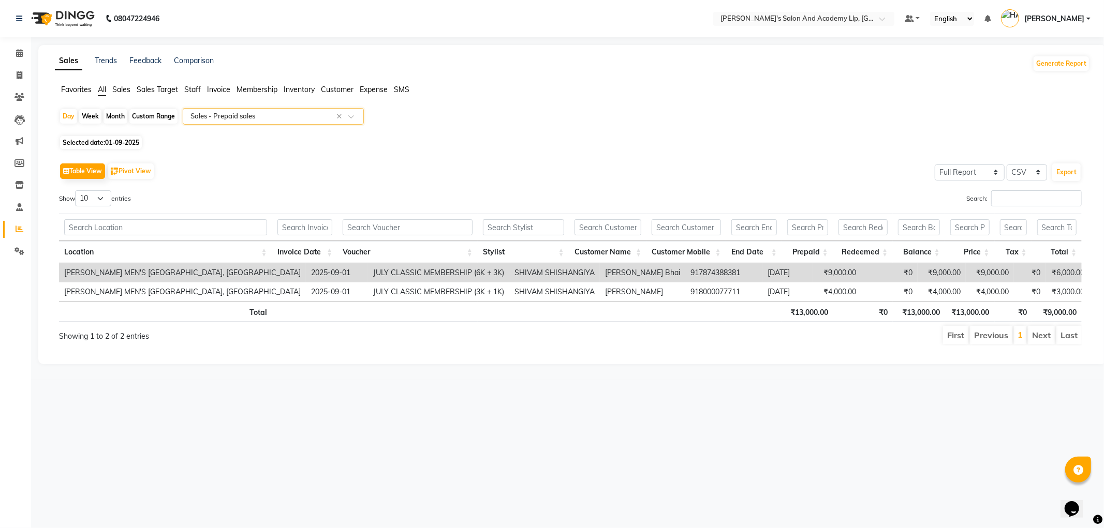
click at [206, 185] on div "Table View Pivot View Select Full Report Filtered Report Select CSV PDF Export …" at bounding box center [570, 252] width 1023 height 185
click at [22, 71] on span at bounding box center [19, 76] width 18 height 12
select select "service"
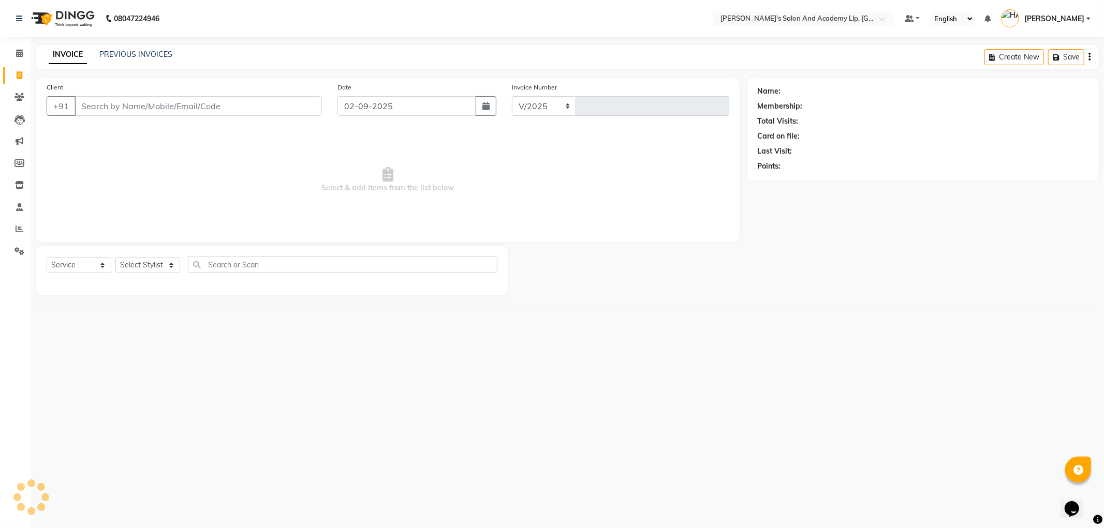
select select "6983"
type input "11289"
click at [295, 161] on span "Select & add items from the list below" at bounding box center [388, 180] width 683 height 104
click at [132, 104] on input "Client" at bounding box center [198, 106] width 247 height 20
click at [137, 57] on link "PREVIOUS INVOICES" at bounding box center [135, 54] width 73 height 9
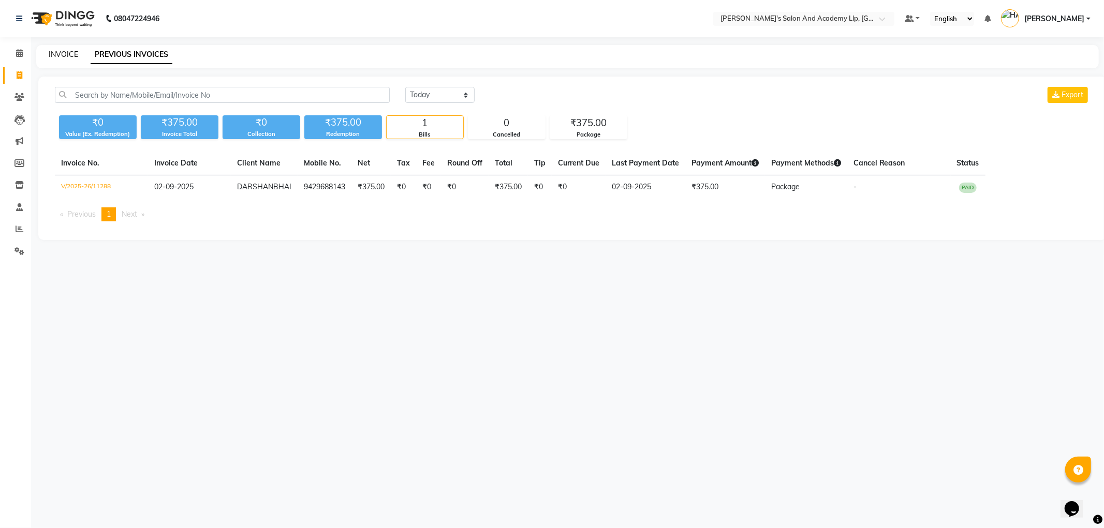
click at [62, 54] on link "INVOICE" at bounding box center [64, 54] width 30 height 9
select select "service"
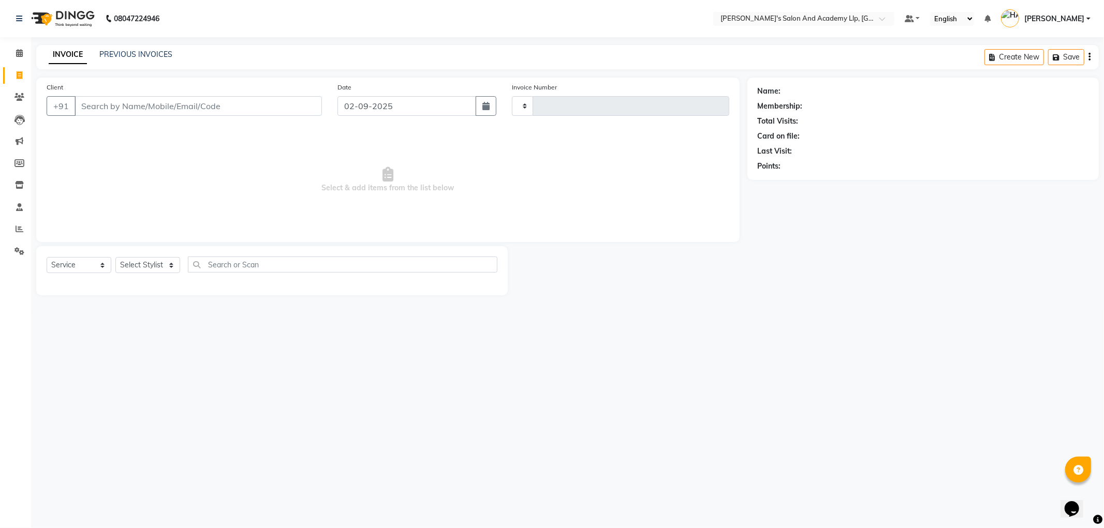
type input "11289"
select select "6983"
drag, startPoint x: 166, startPoint y: 108, endPoint x: 171, endPoint y: 108, distance: 5.7
click at [171, 107] on input "Client" at bounding box center [198, 106] width 247 height 20
click at [16, 231] on icon at bounding box center [20, 229] width 8 height 8
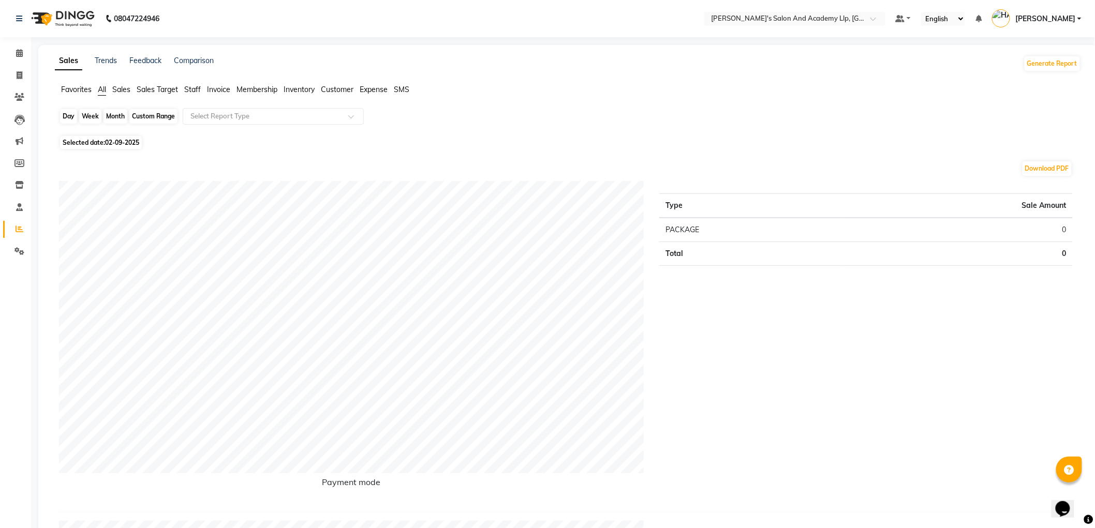
click at [68, 112] on div "Day" at bounding box center [68, 116] width 17 height 14
select select "9"
select select "2025"
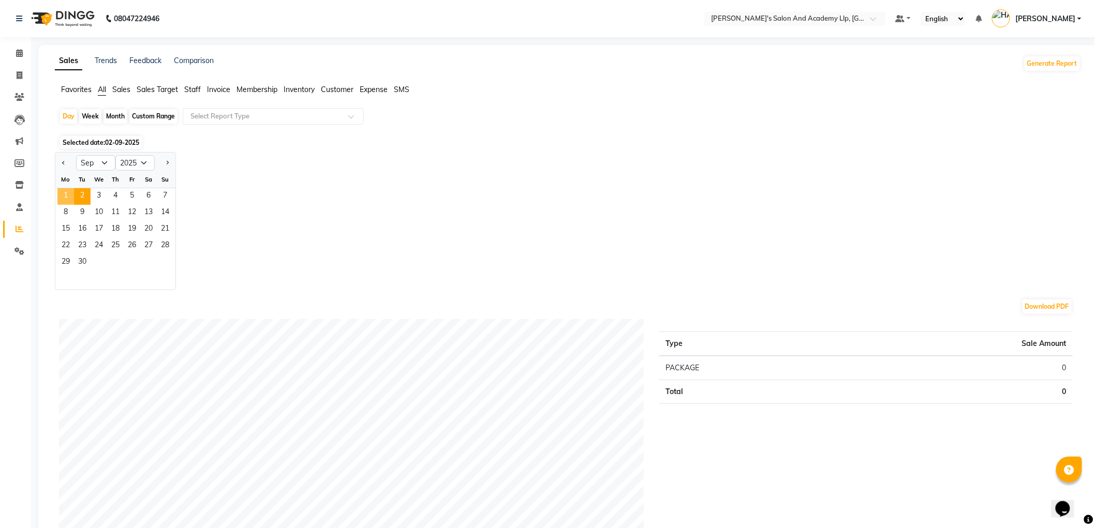
click at [64, 195] on span "1" at bounding box center [65, 196] width 17 height 17
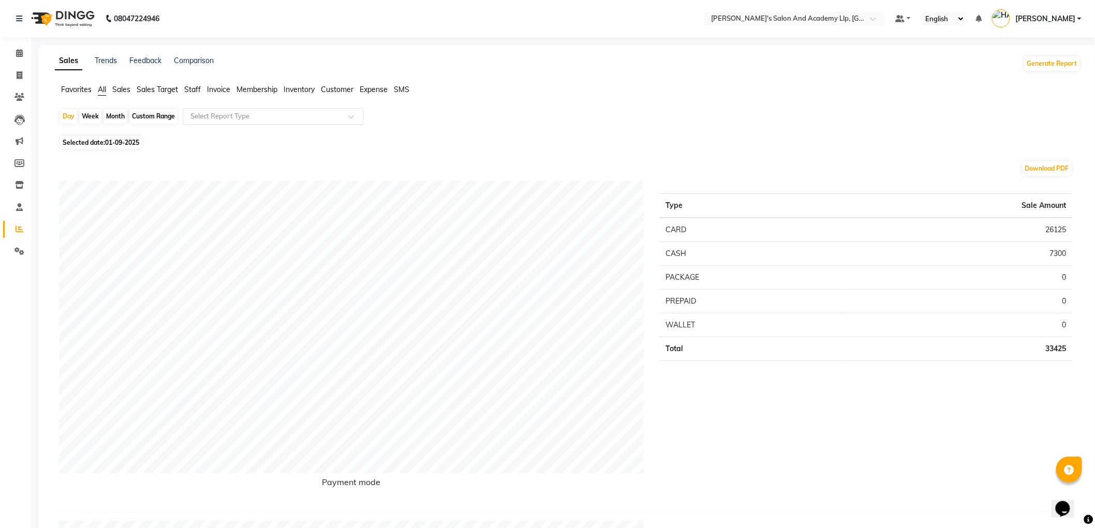
click at [208, 113] on input "text" at bounding box center [262, 116] width 149 height 10
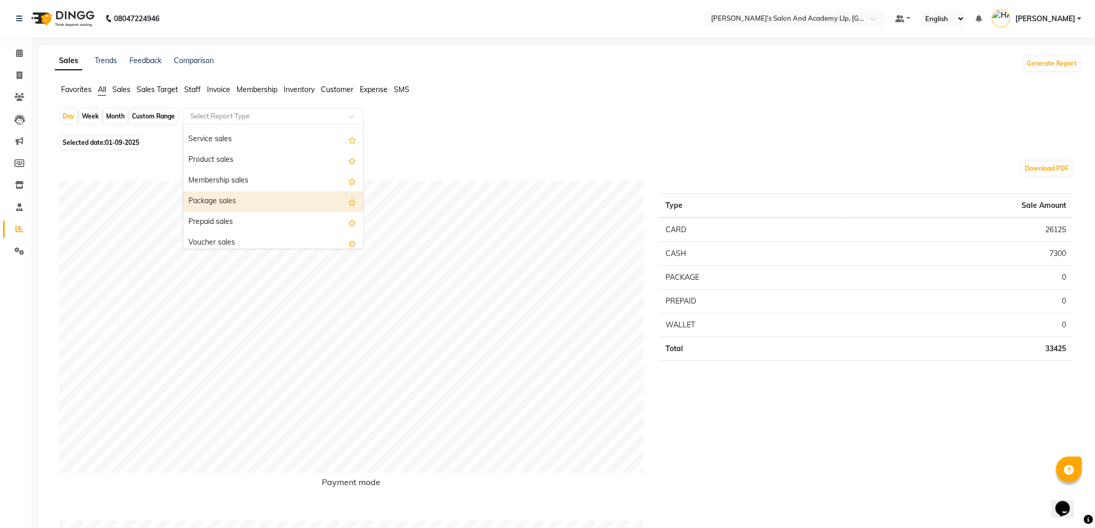
click at [239, 201] on div "Package sales" at bounding box center [273, 201] width 180 height 21
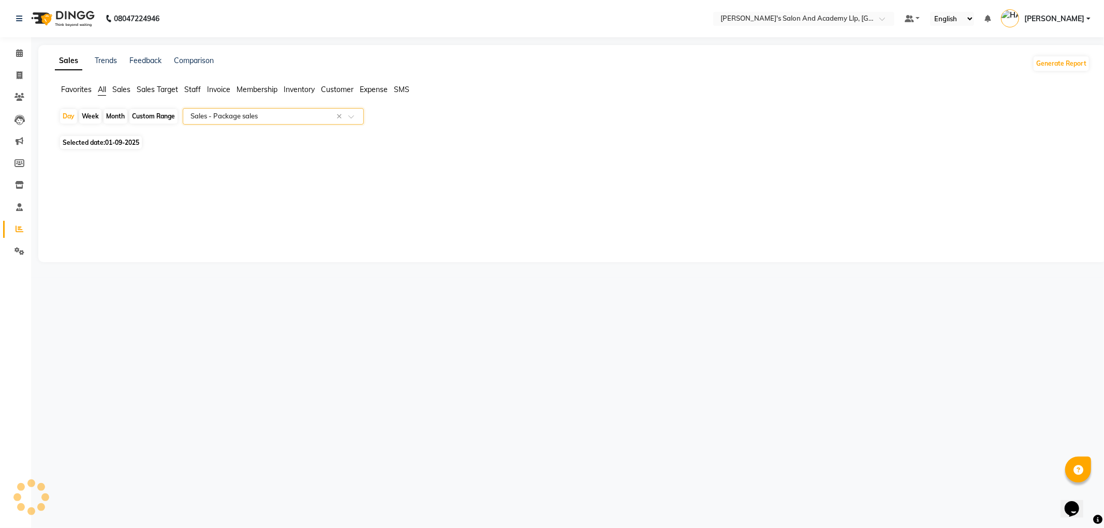
select select "full_report"
select select "csv"
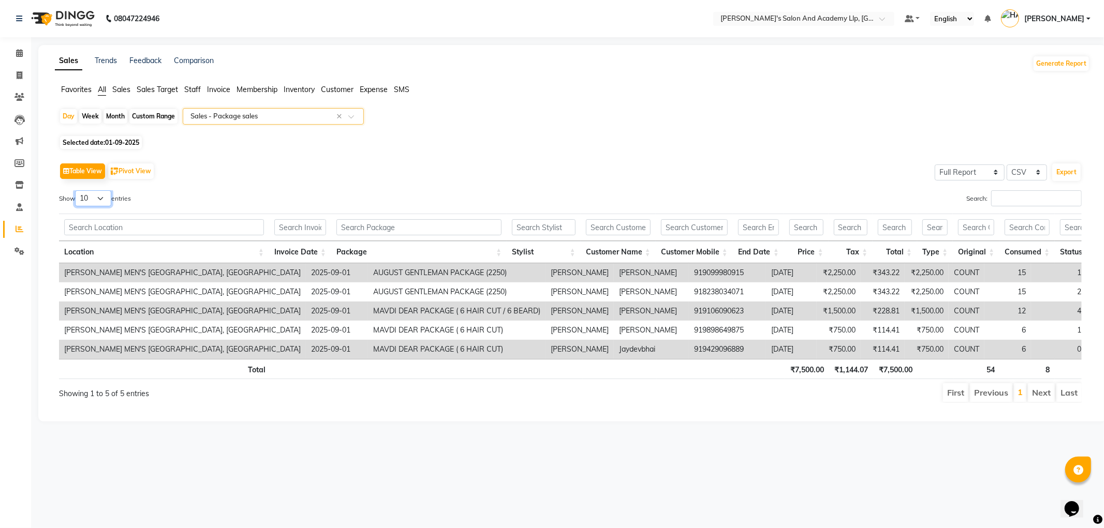
drag, startPoint x: 106, startPoint y: 193, endPoint x: 104, endPoint y: 204, distance: 12.1
click at [106, 193] on select "10 25 50 100" at bounding box center [93, 198] width 36 height 16
select select "100"
click at [77, 190] on select "10 25 50 100" at bounding box center [93, 198] width 36 height 16
click at [1003, 197] on input "Search:" at bounding box center [1036, 198] width 91 height 16
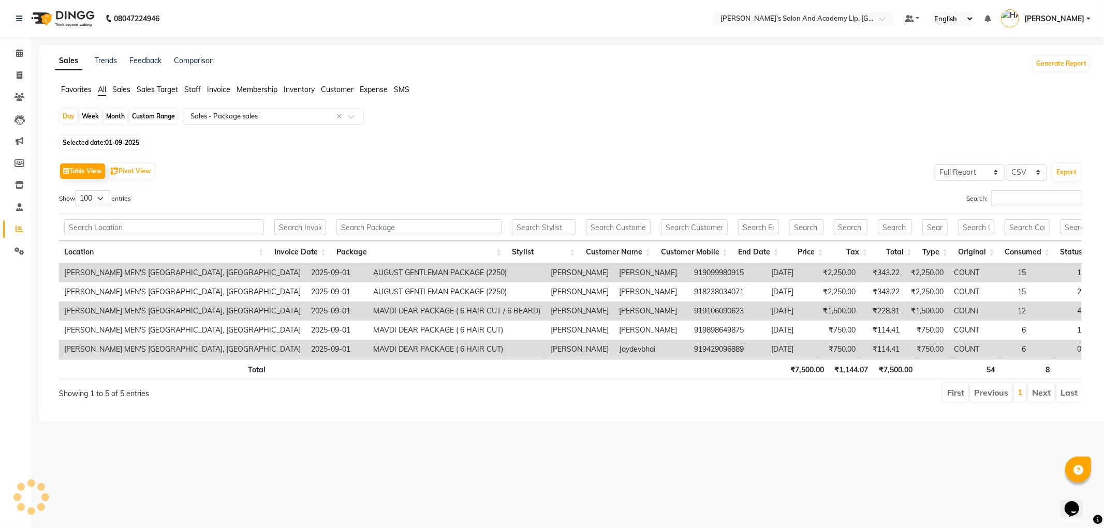
click at [638, 137] on div "Selected date: [DATE]" at bounding box center [574, 142] width 1031 height 11
click at [1002, 204] on input "Search:" at bounding box center [1036, 198] width 91 height 16
click at [190, 91] on span "Staff" at bounding box center [192, 89] width 17 height 9
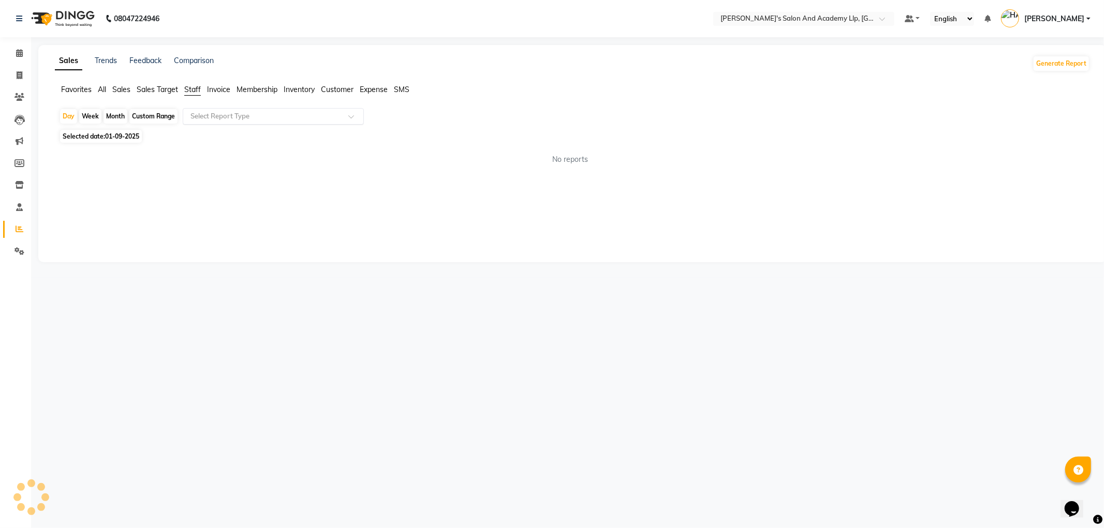
click at [229, 118] on input "text" at bounding box center [262, 116] width 149 height 10
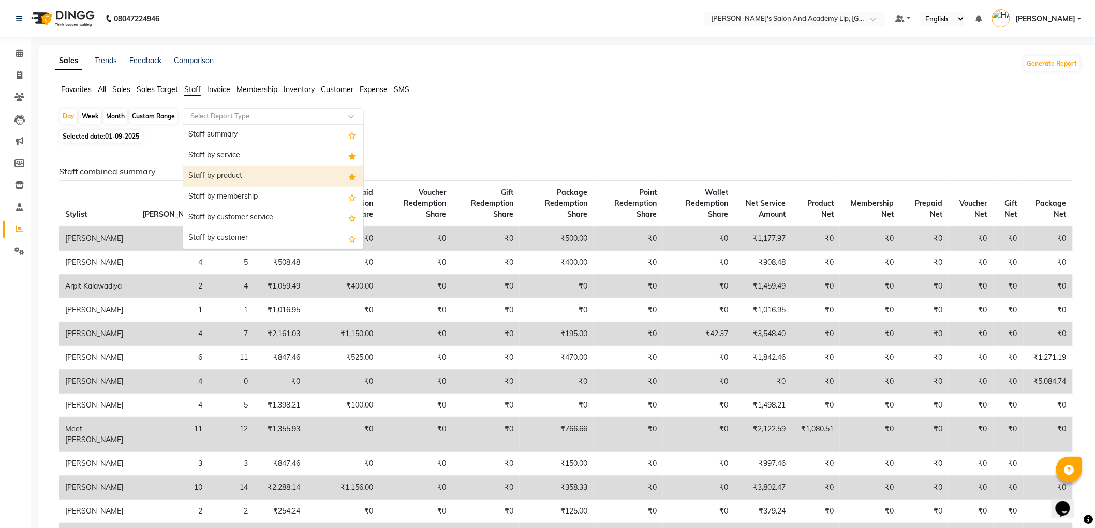
click at [242, 180] on div "Staff by product" at bounding box center [273, 176] width 180 height 21
select select "full_report"
select select "csv"
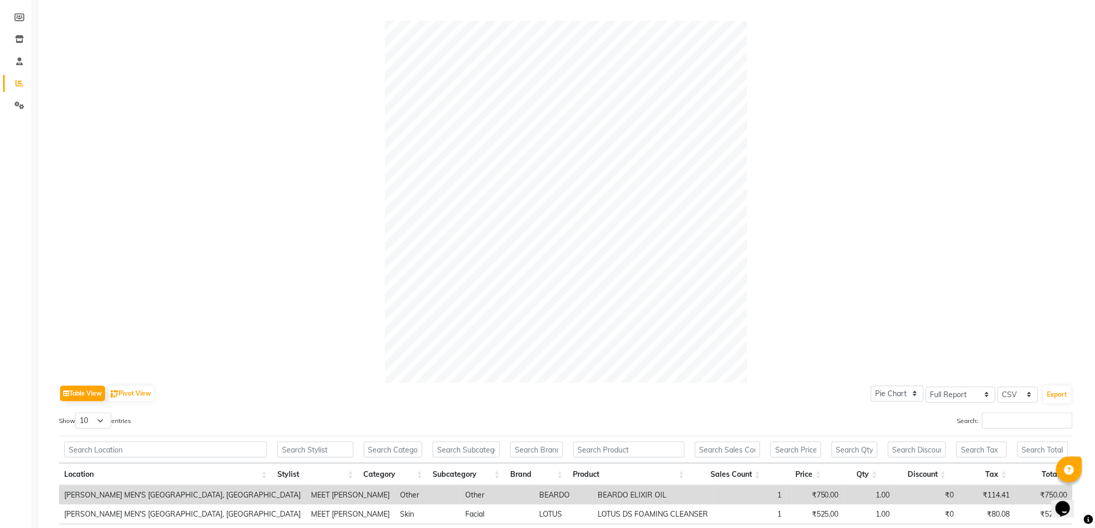
scroll to position [0, 0]
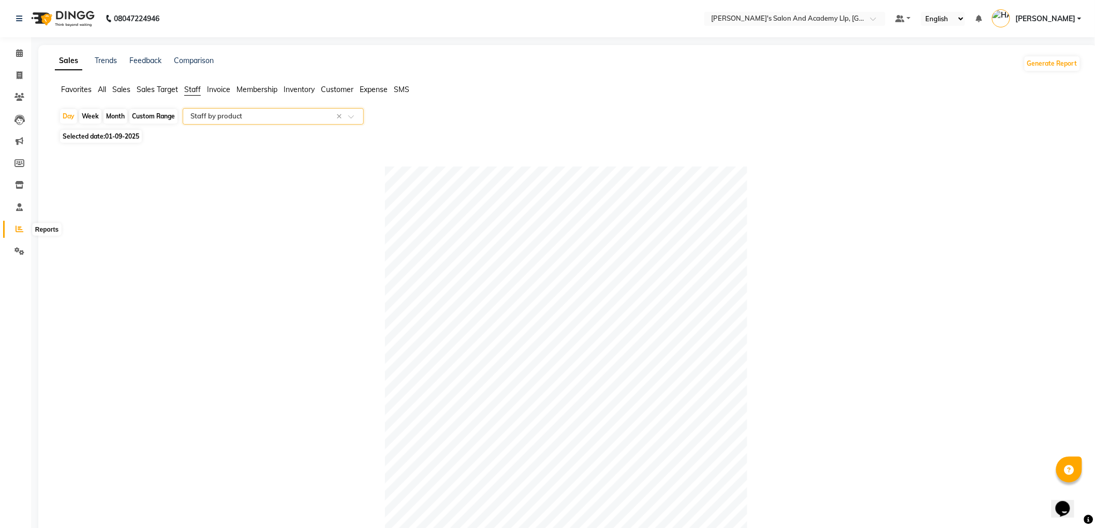
drag, startPoint x: 17, startPoint y: 233, endPoint x: 27, endPoint y: 233, distance: 10.4
click at [17, 233] on icon at bounding box center [20, 229] width 8 height 8
click at [210, 122] on div "Select Report Type × Staff by product ×" at bounding box center [273, 116] width 181 height 17
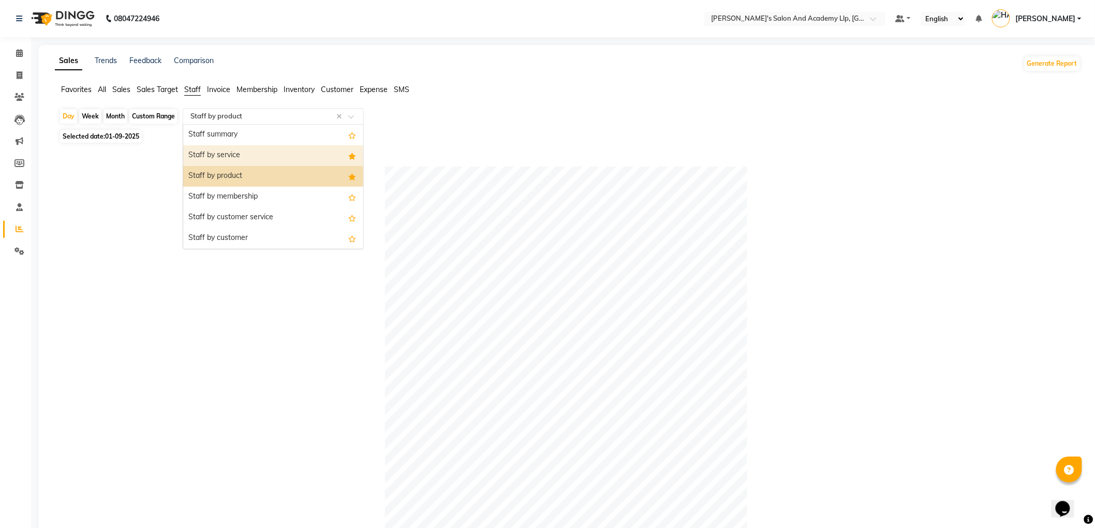
drag, startPoint x: 214, startPoint y: 151, endPoint x: 226, endPoint y: 163, distance: 17.2
click at [218, 151] on div "Staff by service" at bounding box center [273, 155] width 180 height 21
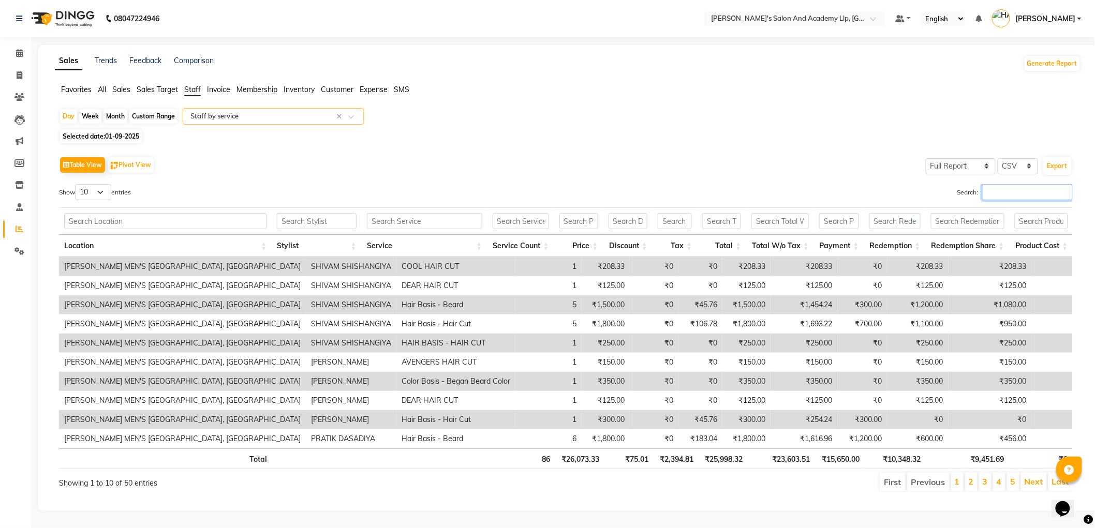
click at [1007, 197] on input "Search:" at bounding box center [1027, 192] width 91 height 16
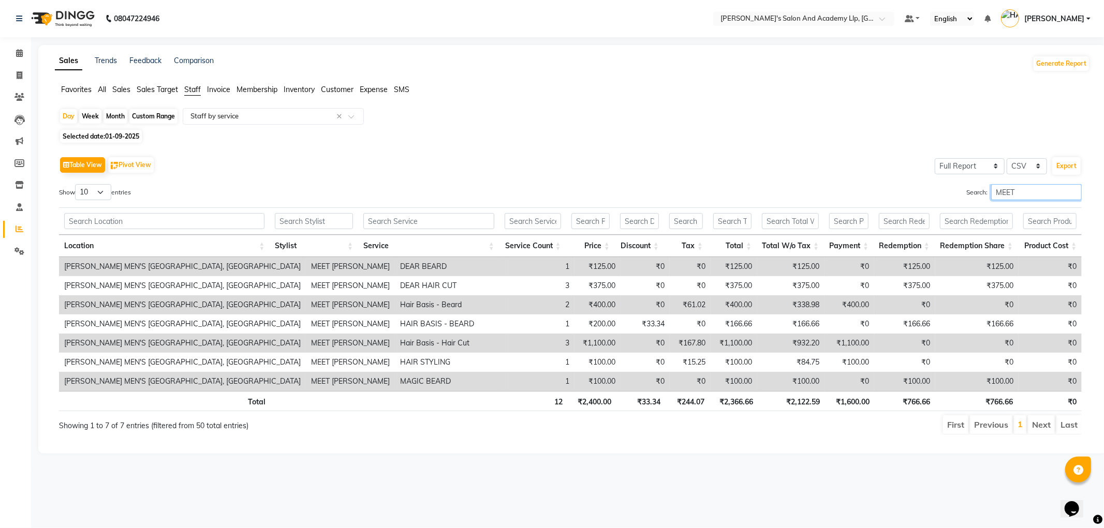
type input "MEET"
click at [18, 78] on icon at bounding box center [20, 75] width 6 height 8
select select "service"
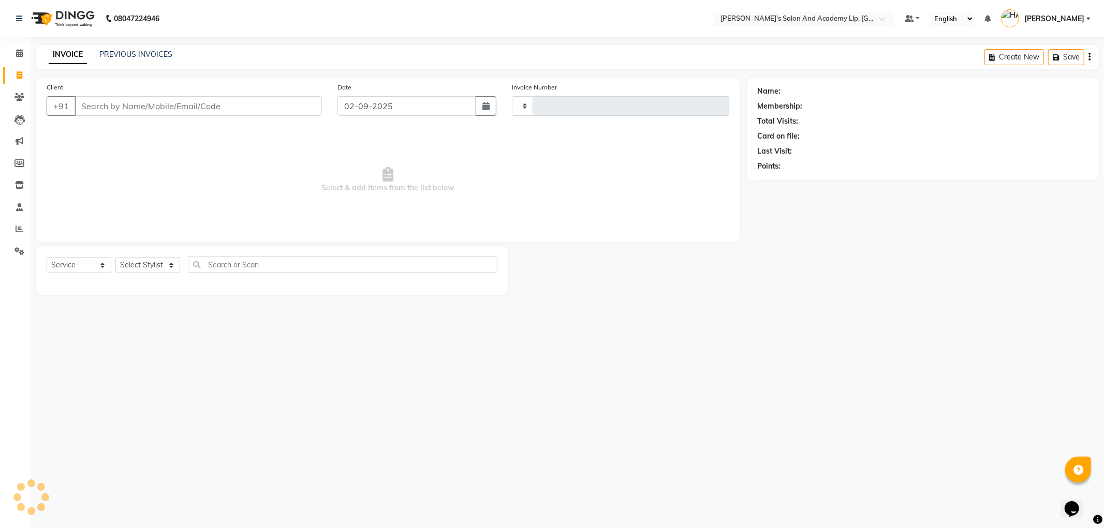
type input "11289"
select select "6983"
click at [160, 60] on div "INVOICE PREVIOUS INVOICES" at bounding box center [110, 55] width 149 height 12
click at [146, 54] on link "PREVIOUS INVOICES" at bounding box center [135, 54] width 73 height 9
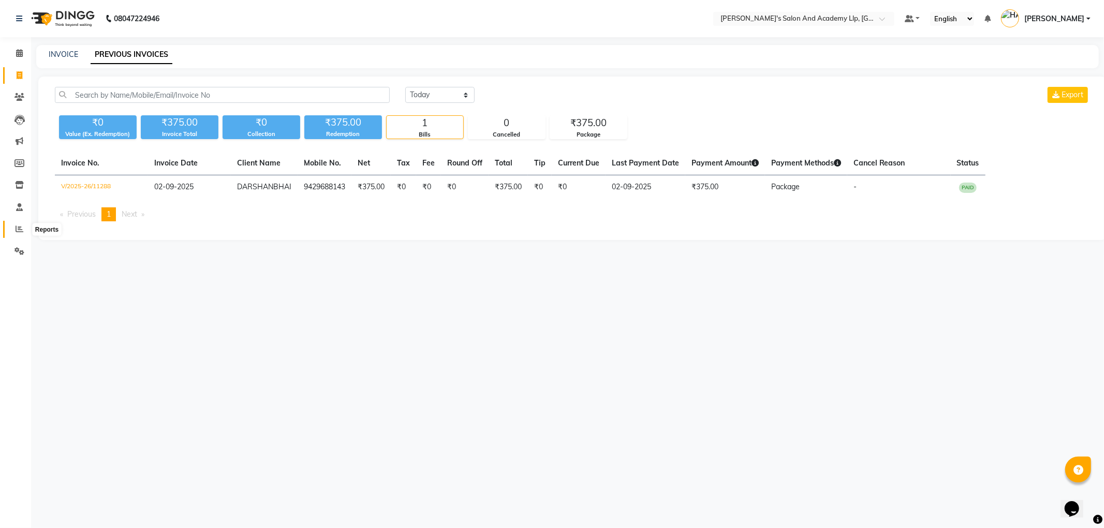
click at [16, 231] on icon at bounding box center [20, 229] width 8 height 8
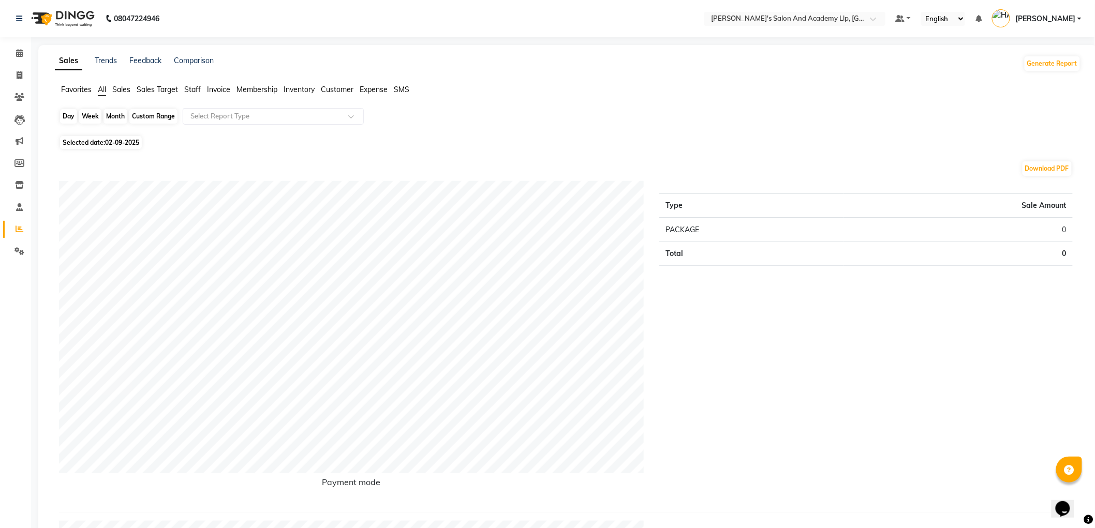
click at [66, 118] on div "Day" at bounding box center [68, 116] width 17 height 14
select select "9"
select select "2025"
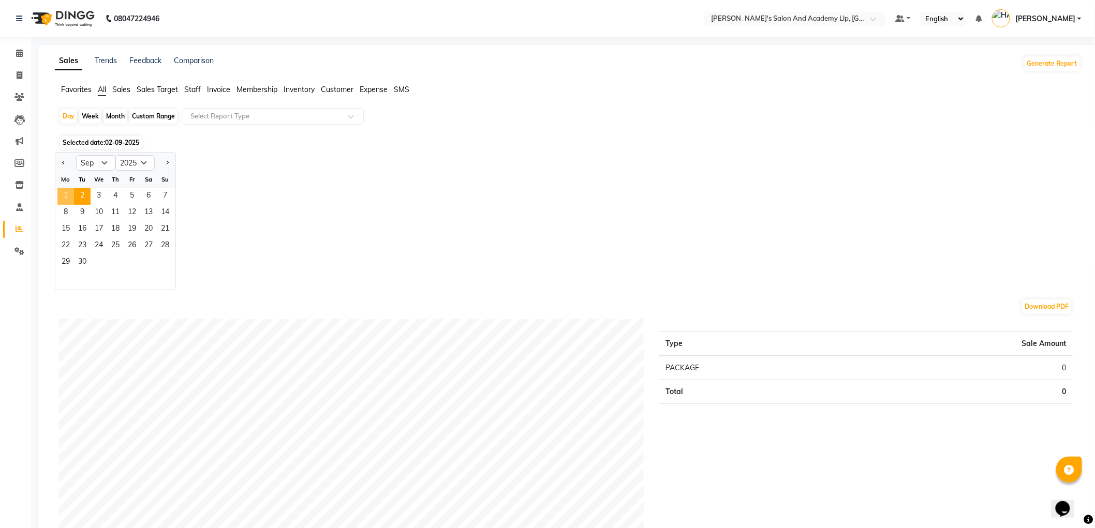
click at [69, 193] on span "1" at bounding box center [65, 196] width 17 height 17
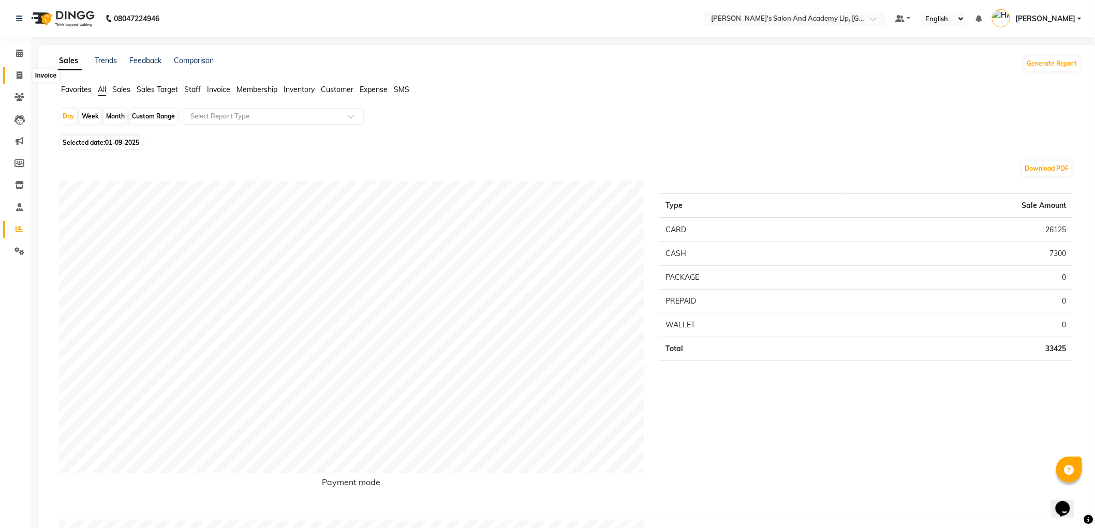
click at [17, 78] on icon at bounding box center [20, 75] width 6 height 8
select select "service"
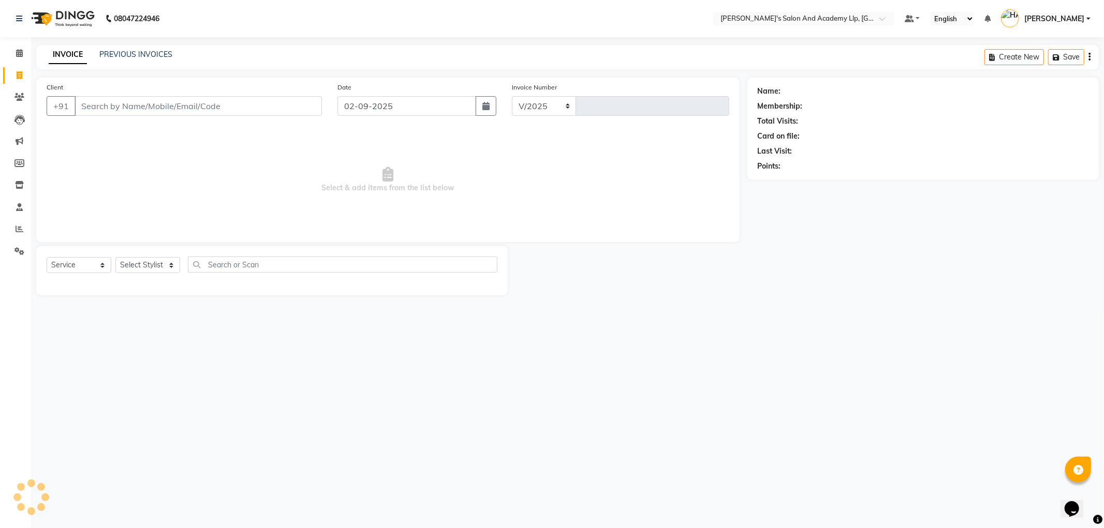
select select "6983"
type input "11289"
click at [164, 109] on input "Client" at bounding box center [198, 106] width 247 height 20
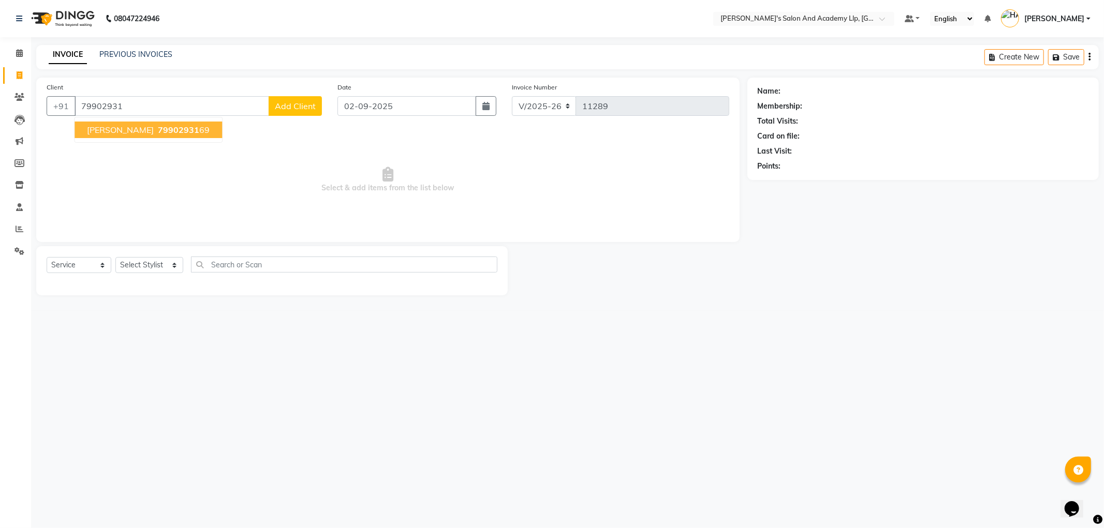
click at [139, 127] on span "[PERSON_NAME]" at bounding box center [120, 130] width 67 height 10
type input "7990293169"
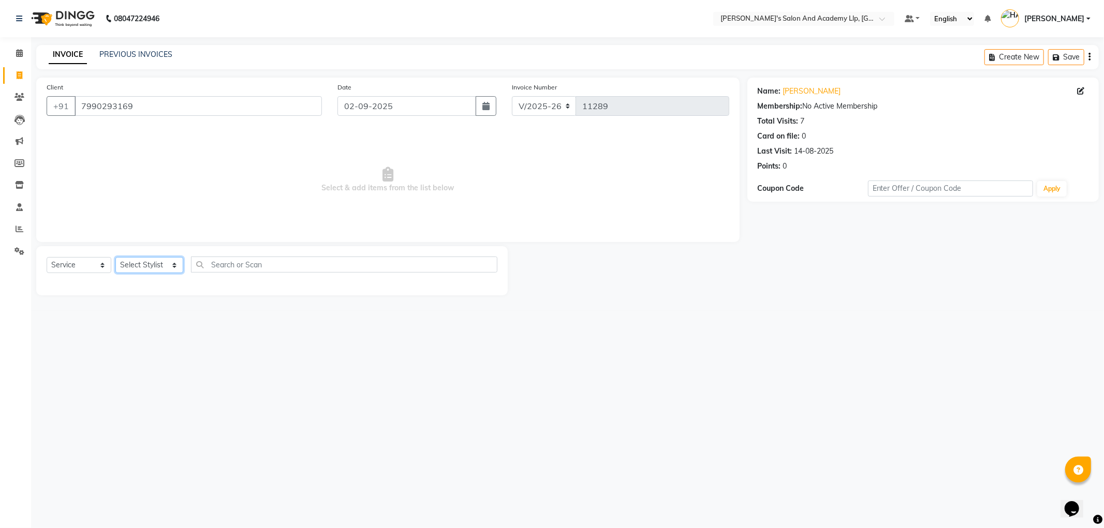
click at [138, 270] on select "Select Stylist [PERSON_NAME] AKSHAY [PERSON_NAME] [PERSON_NAME] SEN [PERSON_NAM…" at bounding box center [149, 265] width 68 height 16
select select "90066"
click at [115, 258] on select "Select Stylist [PERSON_NAME] AKSHAY [PERSON_NAME] [PERSON_NAME] SEN [PERSON_NAM…" at bounding box center [149, 265] width 68 height 16
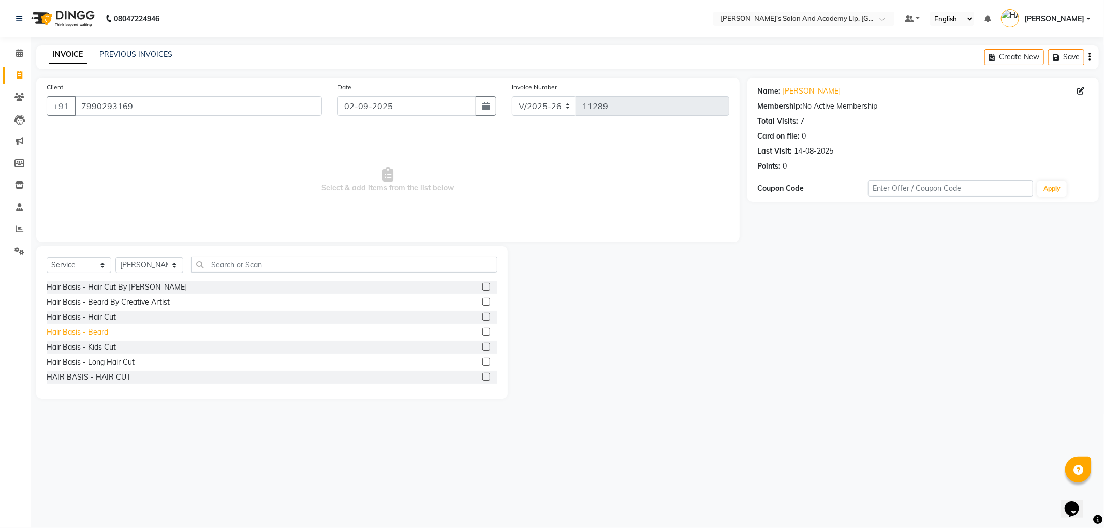
click at [102, 330] on div "Hair Basis - Beard" at bounding box center [78, 332] width 62 height 11
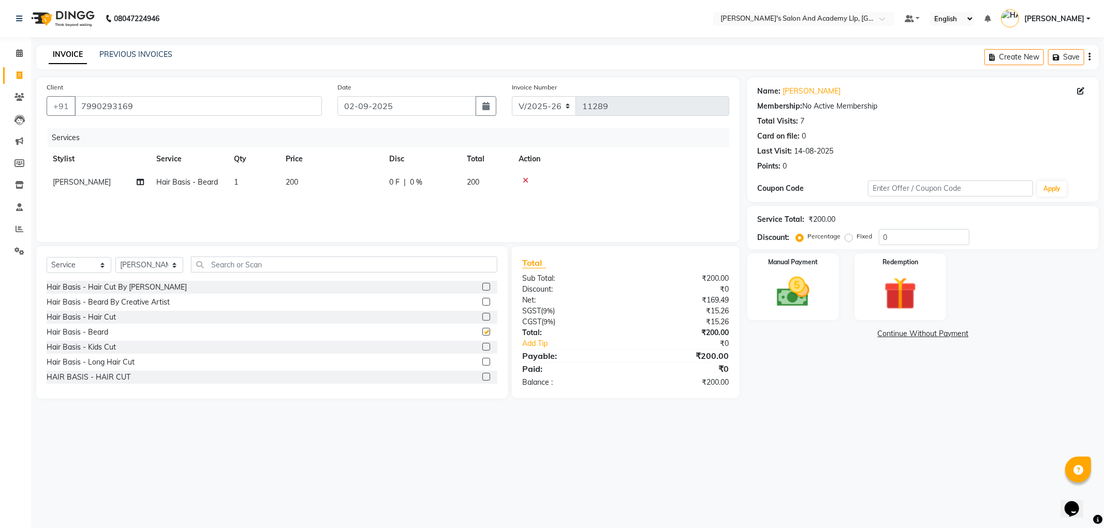
checkbox input "false"
click at [865, 438] on div "08047224946 Select Location × [PERSON_NAME]'s Salon And Academy Llp, University…" at bounding box center [552, 264] width 1104 height 528
click at [810, 304] on img at bounding box center [792, 292] width 55 height 39
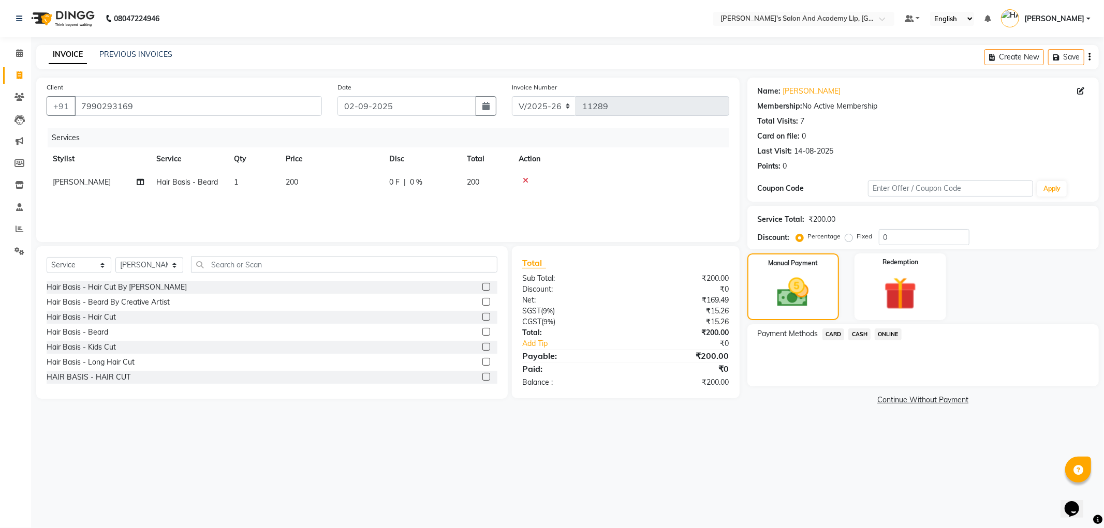
drag, startPoint x: 867, startPoint y: 332, endPoint x: 866, endPoint y: 342, distance: 9.9
click at [867, 332] on span "CASH" at bounding box center [859, 335] width 22 height 12
click at [882, 388] on button "Add Payment" at bounding box center [980, 389] width 215 height 16
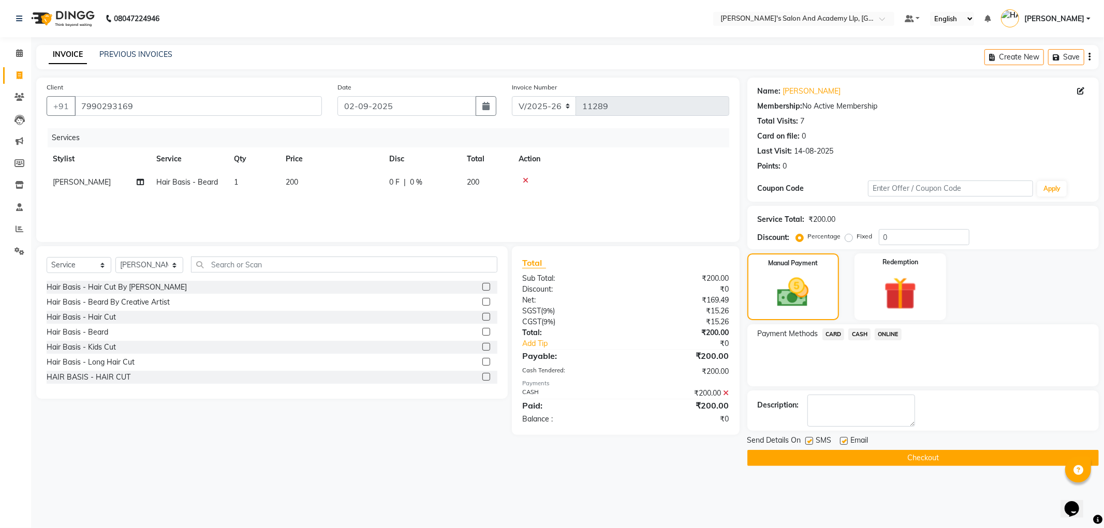
click at [845, 441] on label at bounding box center [844, 441] width 8 height 8
click at [845, 441] on input "checkbox" at bounding box center [843, 441] width 7 height 7
checkbox input "false"
click at [809, 441] on label at bounding box center [809, 441] width 8 height 8
click at [809, 441] on input "checkbox" at bounding box center [808, 441] width 7 height 7
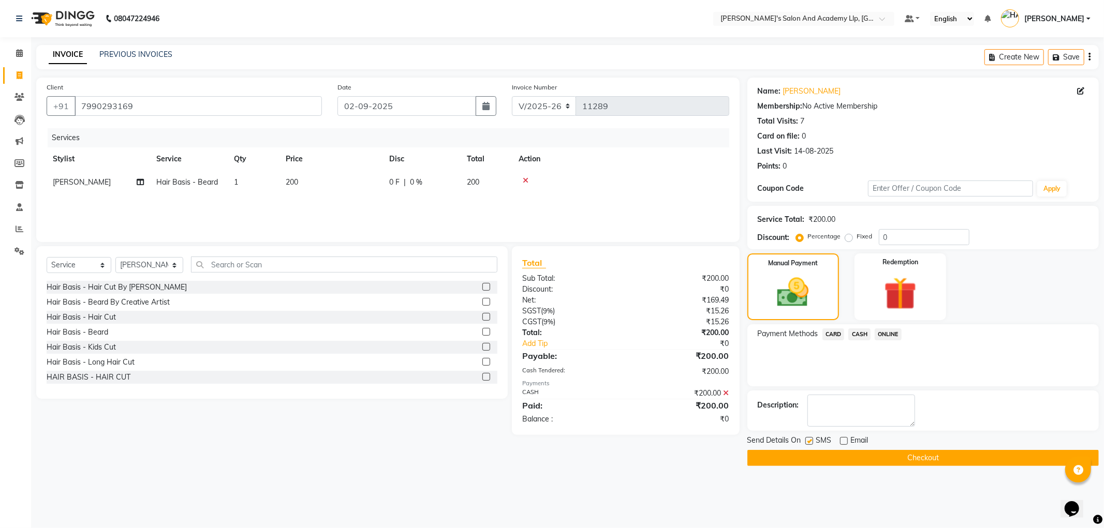
checkbox input "false"
click at [809, 454] on button "Checkout" at bounding box center [922, 458] width 351 height 16
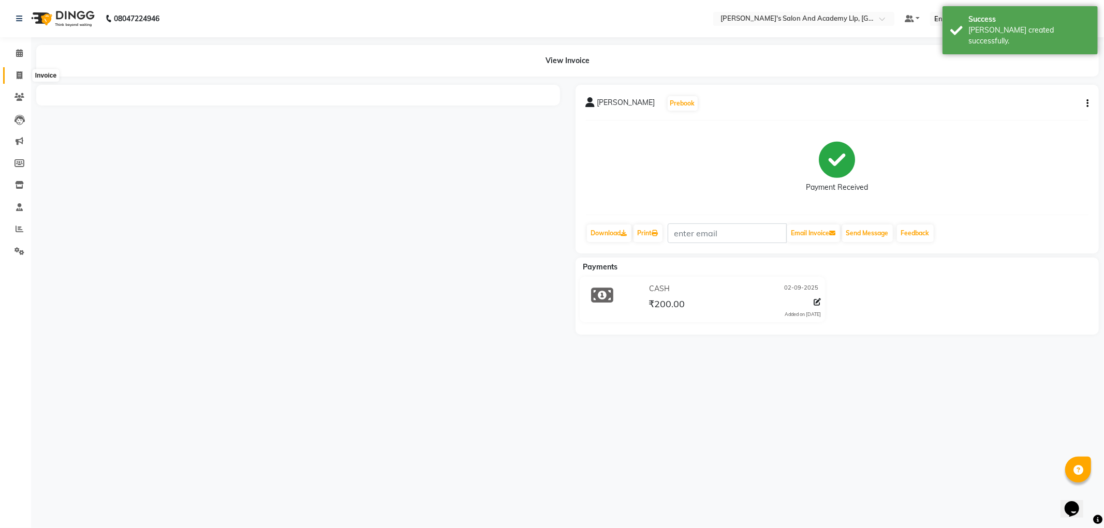
click at [22, 73] on span at bounding box center [19, 76] width 18 height 12
select select "6983"
select select "service"
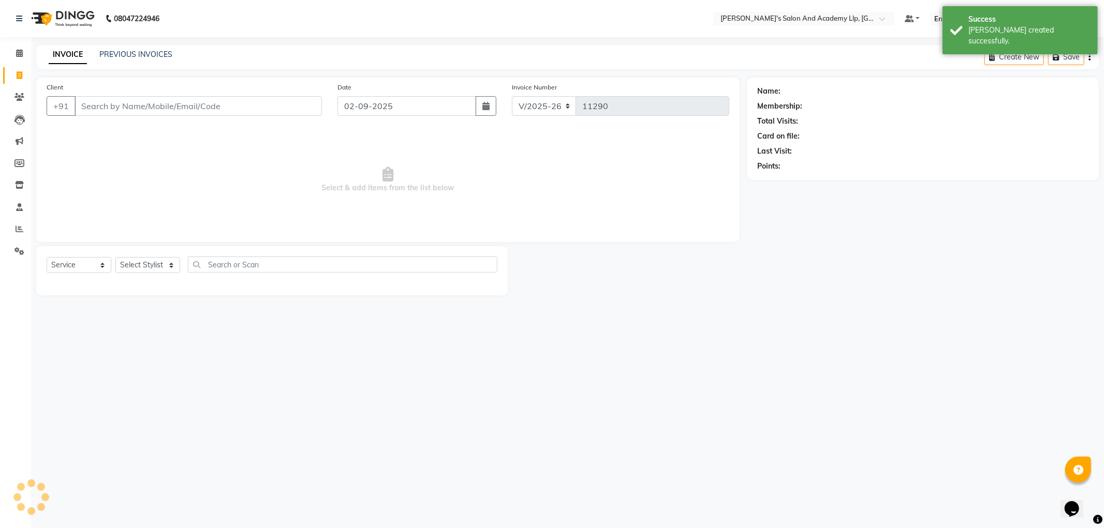
click at [166, 111] on input "Client" at bounding box center [198, 106] width 247 height 20
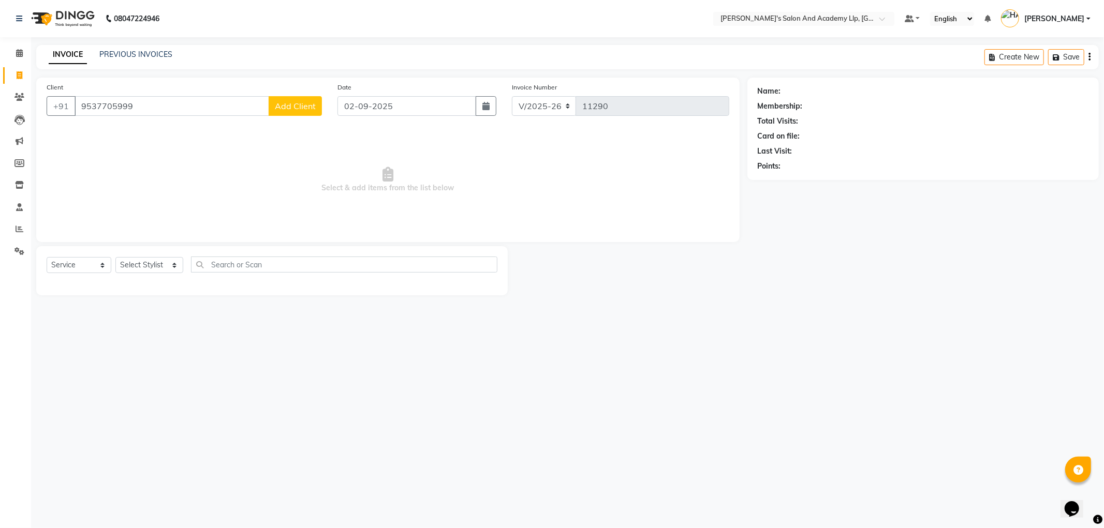
type input "9537705999"
click at [293, 111] on span "Add Client" at bounding box center [295, 106] width 41 height 10
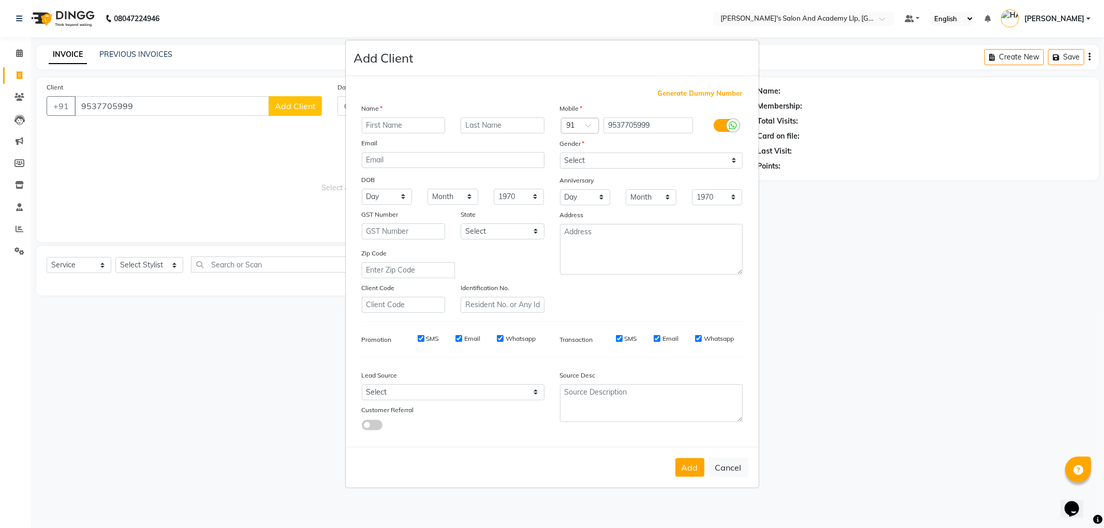
click at [410, 132] on input "text" at bounding box center [404, 125] width 84 height 16
type input "[PERSON_NAME]"
click at [587, 162] on select "Select [DEMOGRAPHIC_DATA] [DEMOGRAPHIC_DATA] Other Prefer Not To Say" at bounding box center [651, 161] width 183 height 16
select select "[DEMOGRAPHIC_DATA]"
click at [560, 153] on select "Select [DEMOGRAPHIC_DATA] [DEMOGRAPHIC_DATA] Other Prefer Not To Say" at bounding box center [651, 161] width 183 height 16
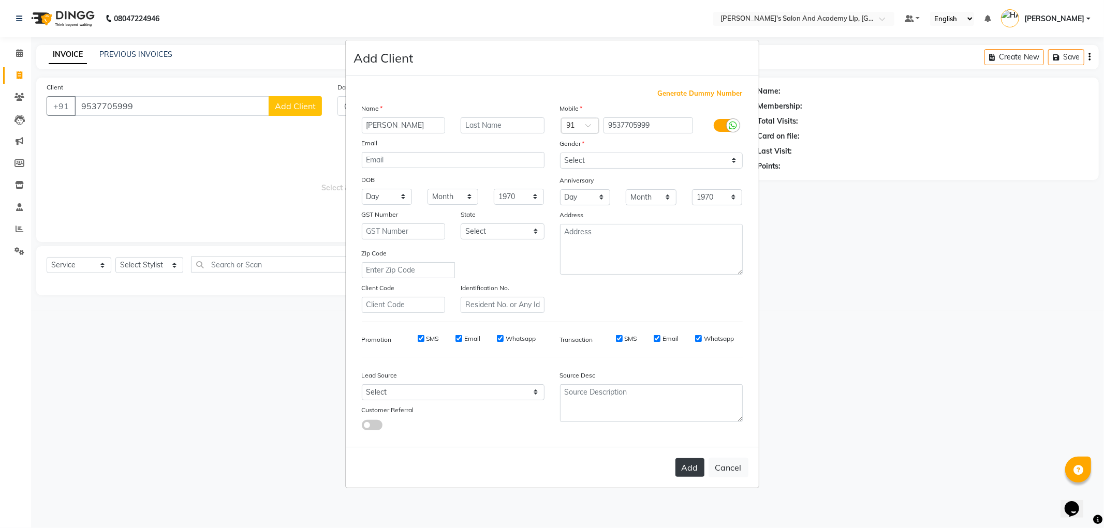
click at [689, 471] on button "Add" at bounding box center [689, 468] width 29 height 19
select select
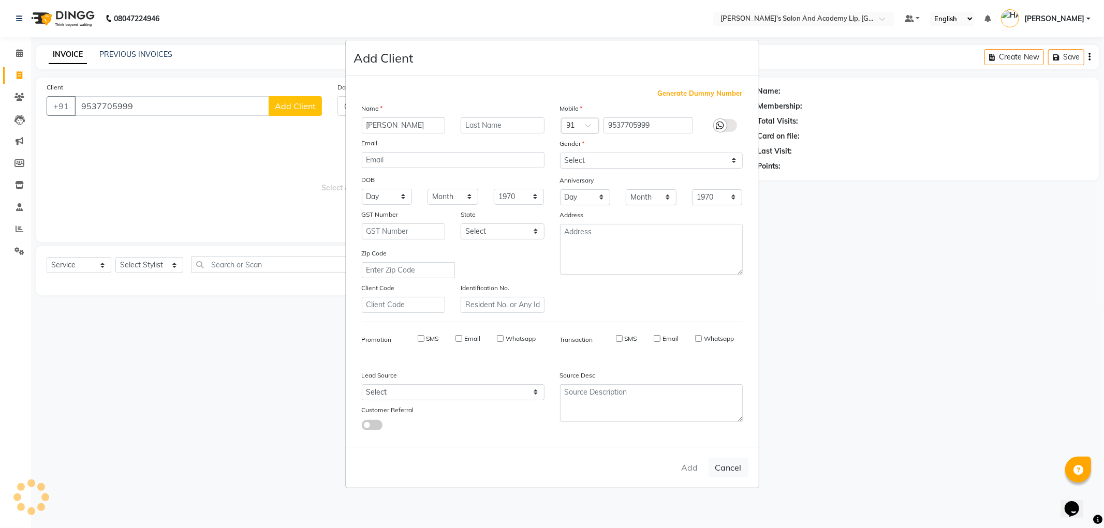
select select
checkbox input "false"
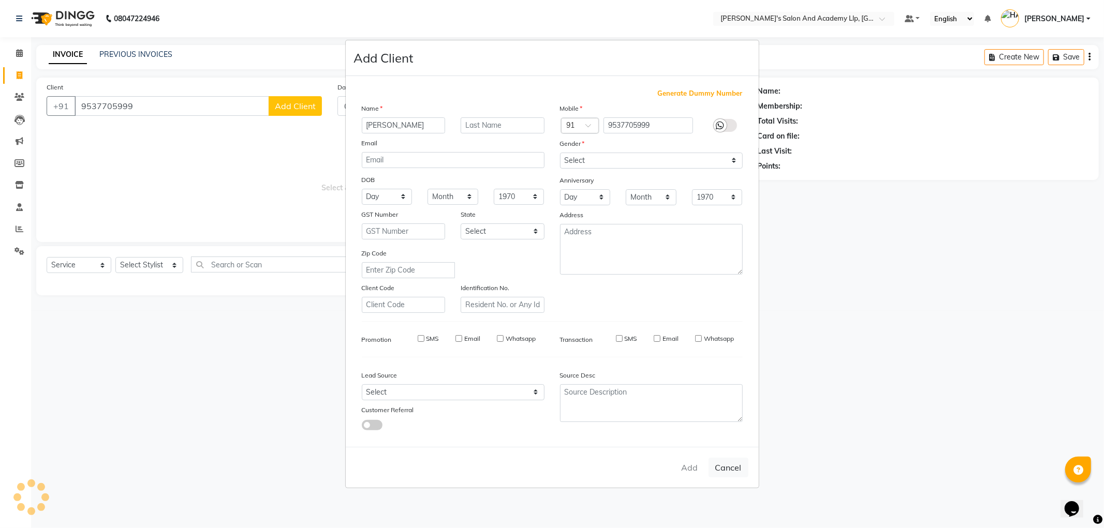
checkbox input "false"
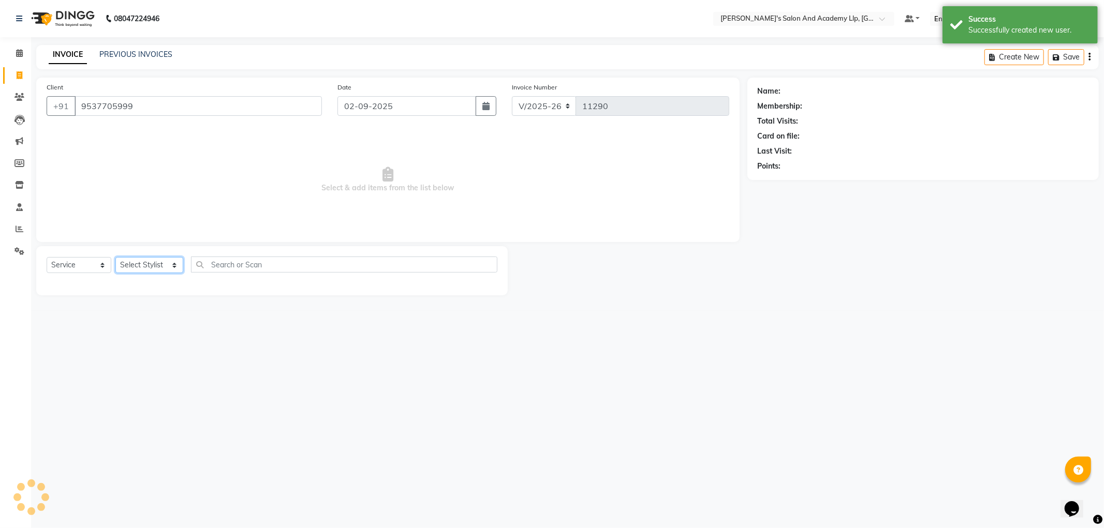
click at [142, 266] on select "Select Stylist [PERSON_NAME] AKSHAY [PERSON_NAME] [PERSON_NAME] SEN [PERSON_NAM…" at bounding box center [149, 265] width 68 height 16
select select "72794"
click at [115, 258] on select "Select Stylist [PERSON_NAME] AKSHAY [PERSON_NAME] [PERSON_NAME] SEN [PERSON_NAM…" at bounding box center [149, 265] width 68 height 16
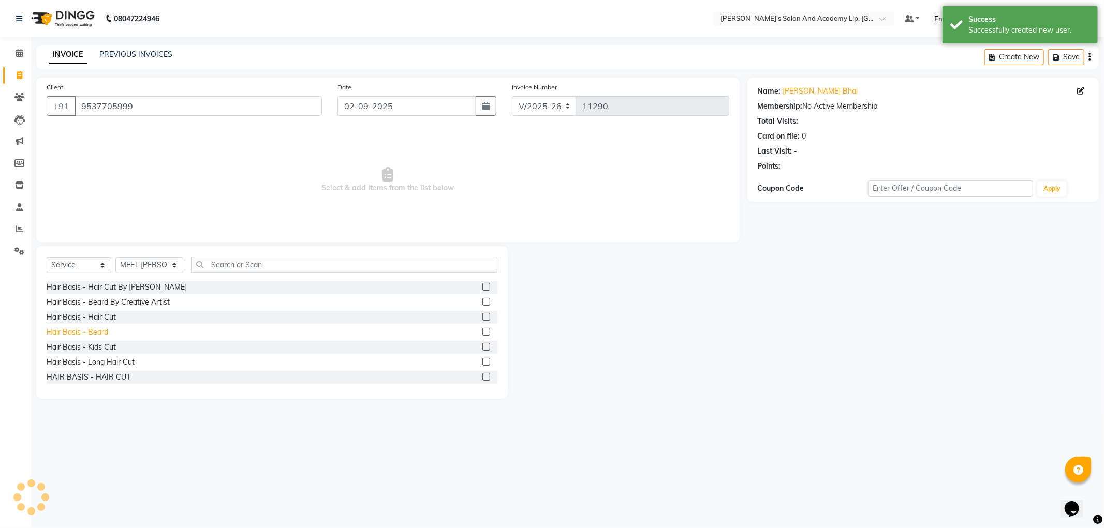
click at [102, 329] on div "Hair Basis - Beard" at bounding box center [78, 332] width 62 height 11
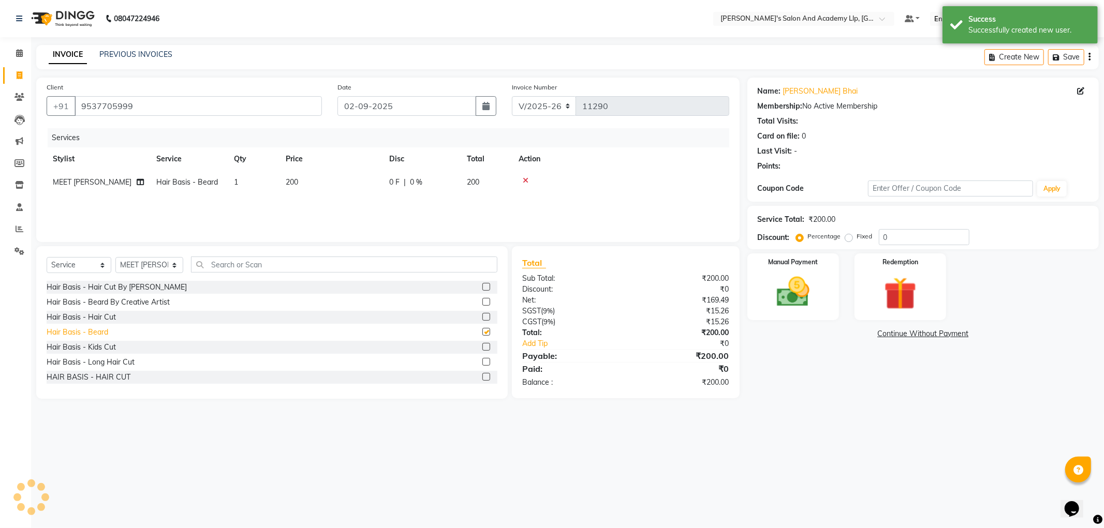
checkbox input "false"
click at [776, 298] on img at bounding box center [792, 292] width 55 height 39
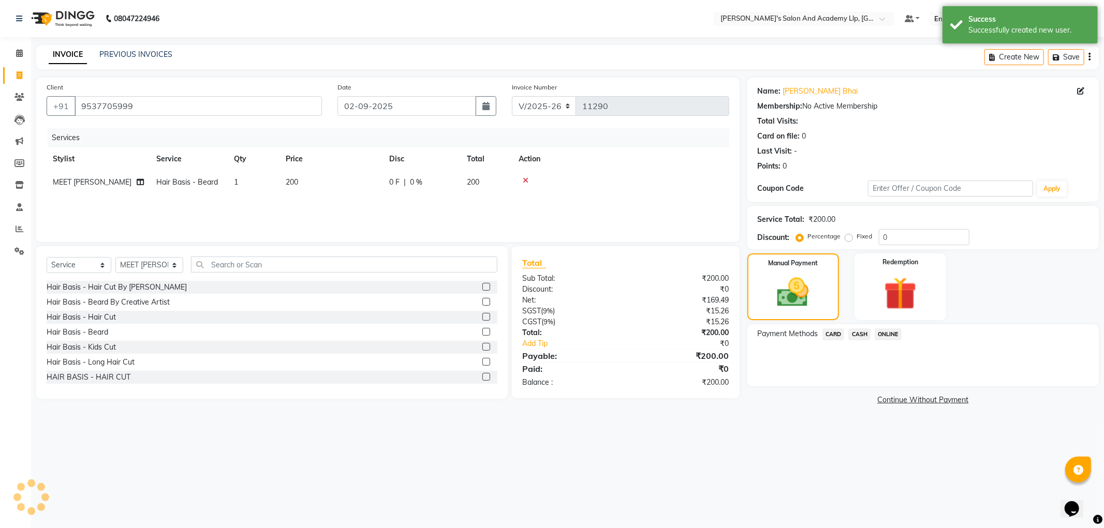
click at [868, 334] on span "CASH" at bounding box center [859, 335] width 22 height 12
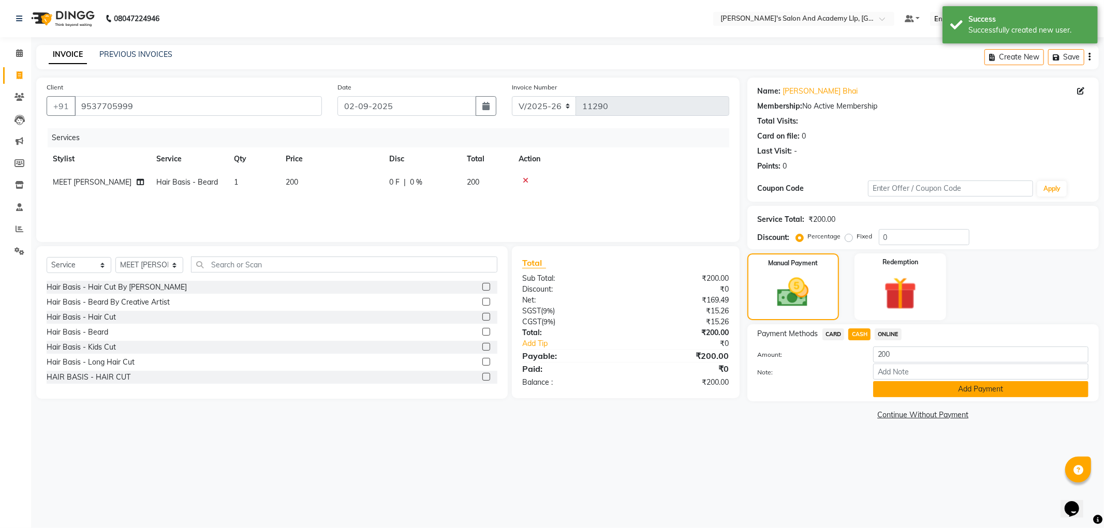
click at [881, 395] on button "Add Payment" at bounding box center [980, 389] width 215 height 16
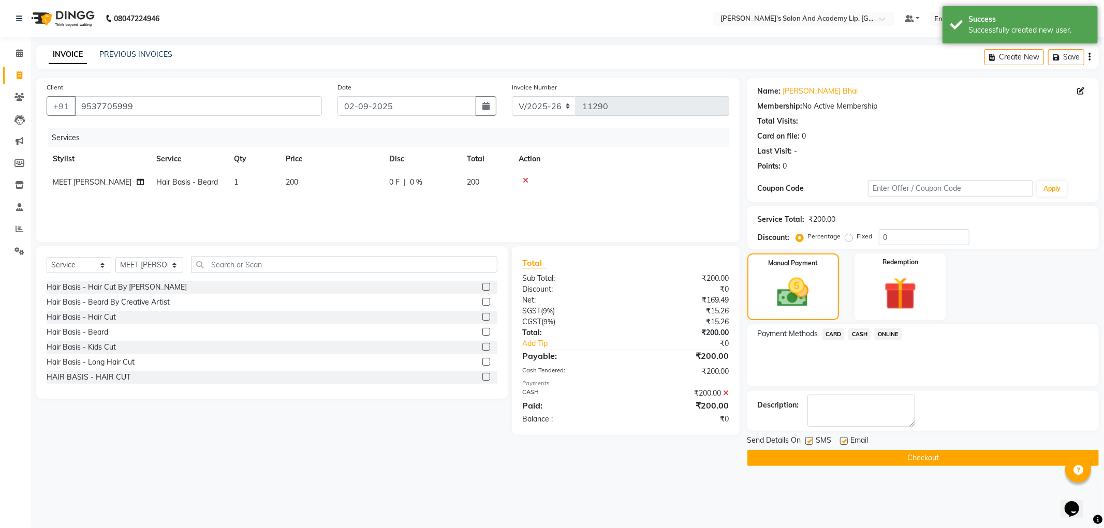
click at [846, 439] on label at bounding box center [844, 441] width 8 height 8
click at [846, 439] on input "checkbox" at bounding box center [843, 441] width 7 height 7
checkbox input "false"
click at [810, 443] on label at bounding box center [809, 441] width 8 height 8
click at [810, 443] on input "checkbox" at bounding box center [808, 441] width 7 height 7
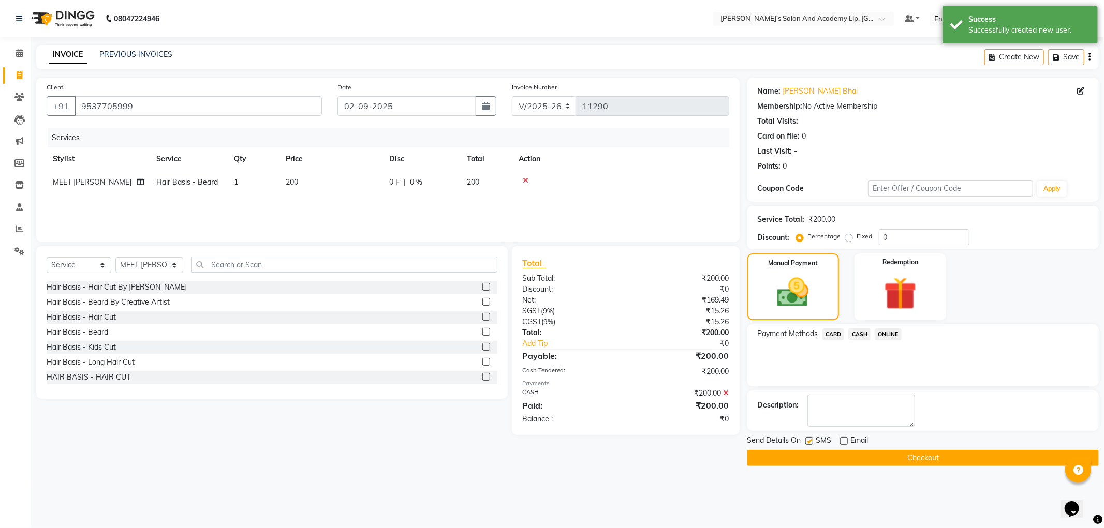
checkbox input "false"
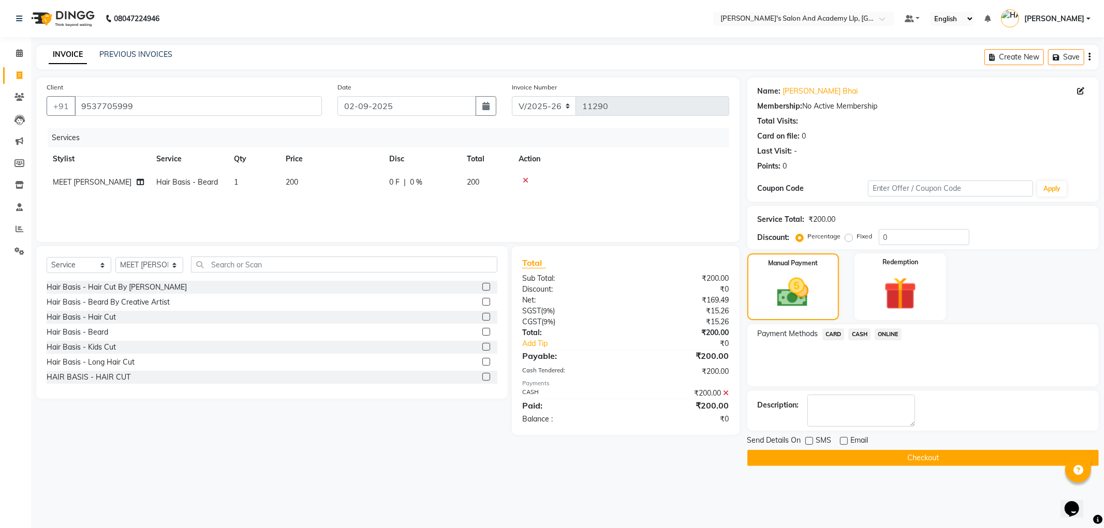
click at [808, 455] on button "Checkout" at bounding box center [922, 458] width 351 height 16
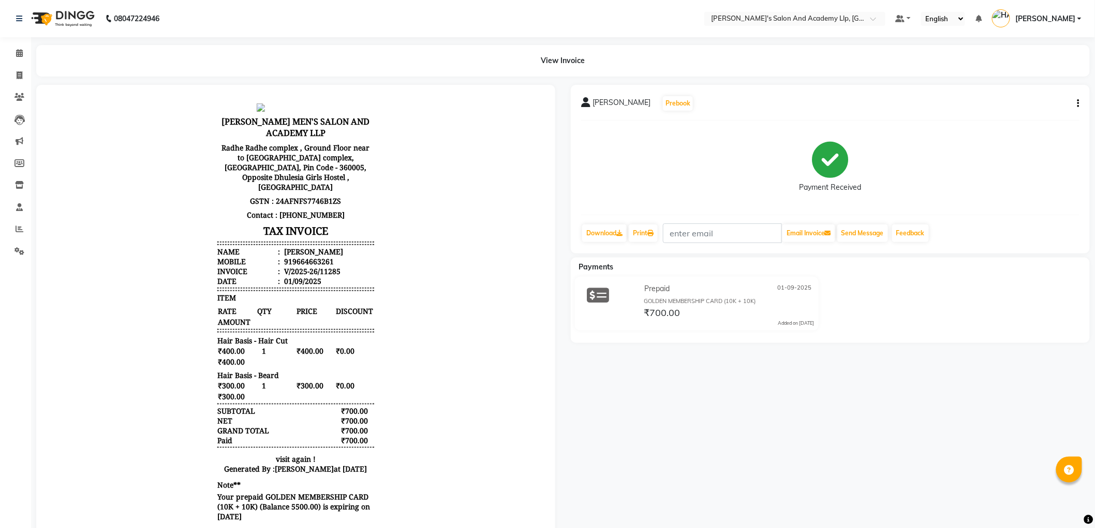
click at [1075, 104] on button "button" at bounding box center [1076, 103] width 6 height 11
click at [1029, 111] on div "Edit Item Staff" at bounding box center [1027, 110] width 71 height 13
select select
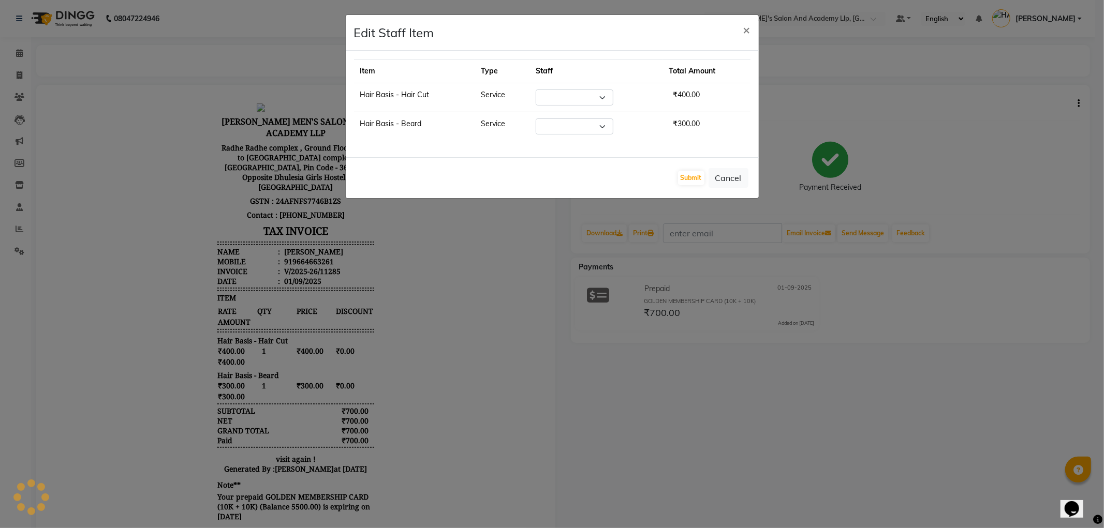
select select "57602"
select select "57605"
click at [749, 31] on span "×" at bounding box center [746, 30] width 7 height 16
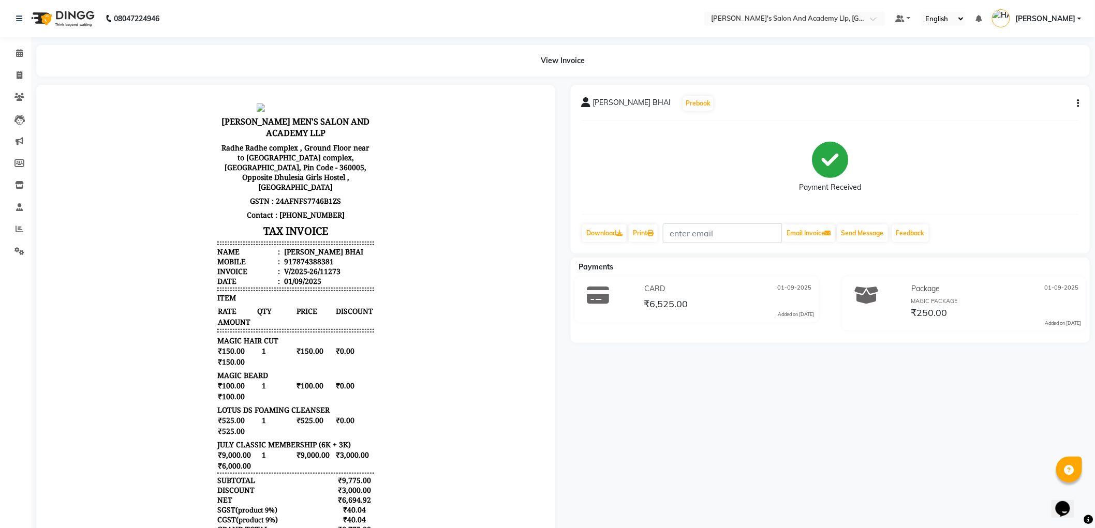
click at [1079, 104] on icon "button" at bounding box center [1079, 104] width 2 height 1
click at [1016, 111] on div "Edit Item Staff" at bounding box center [1027, 110] width 71 height 13
select select
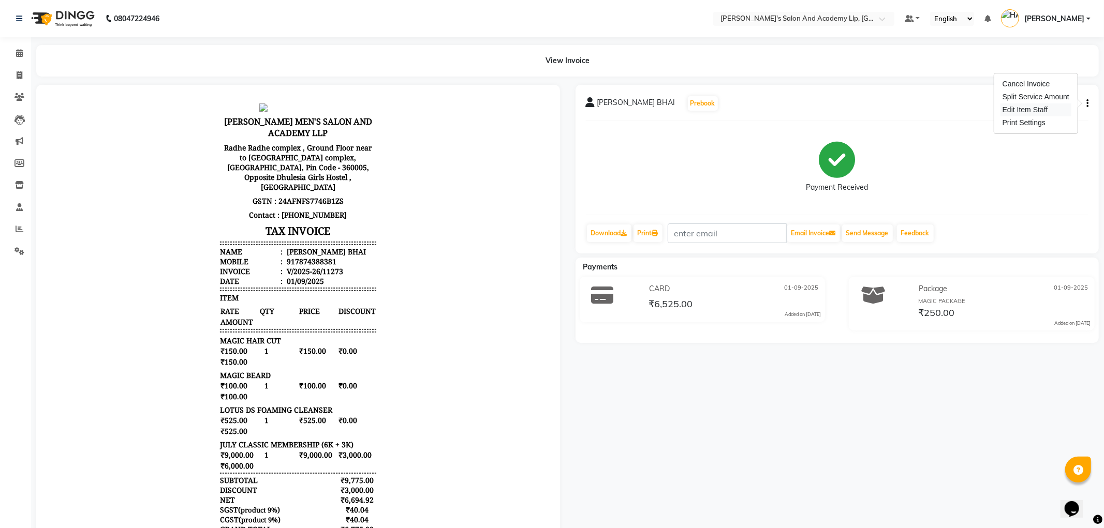
select select
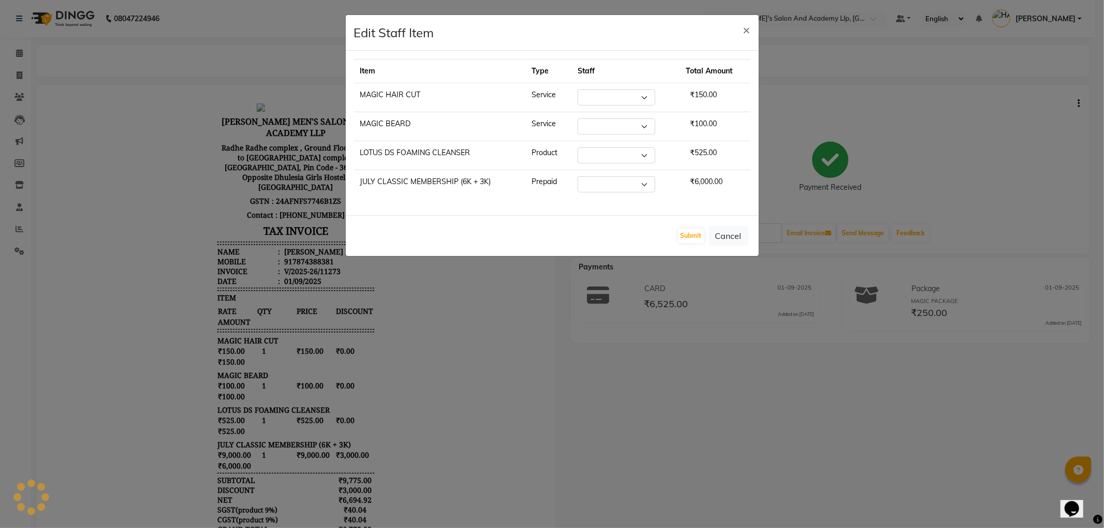
select select "57602"
select select "72794"
click at [604, 187] on select "Select AAKASH SOLANKI AKSHAY VAJA ARPIT KALAWADIYA AVINASH SEN BHARGAV PATEL DA…" at bounding box center [612, 184] width 78 height 16
select select "57605"
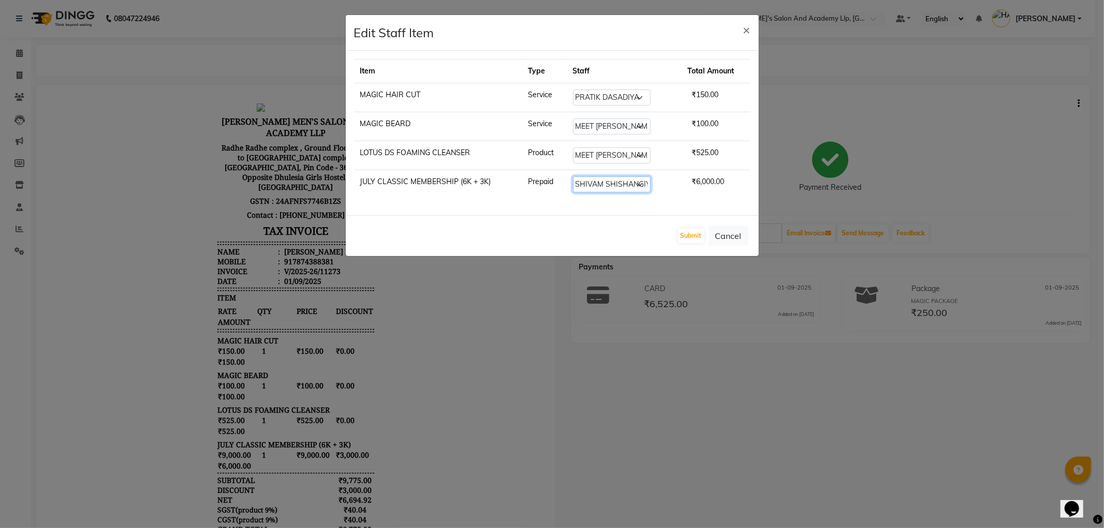
click at [573, 177] on select "Select AAKASH SOLANKI AKSHAY VAJA ARPIT KALAWADIYA AVINASH SEN BHARGAV PATEL DA…" at bounding box center [612, 184] width 78 height 16
click at [692, 235] on button "Submit" at bounding box center [691, 236] width 26 height 14
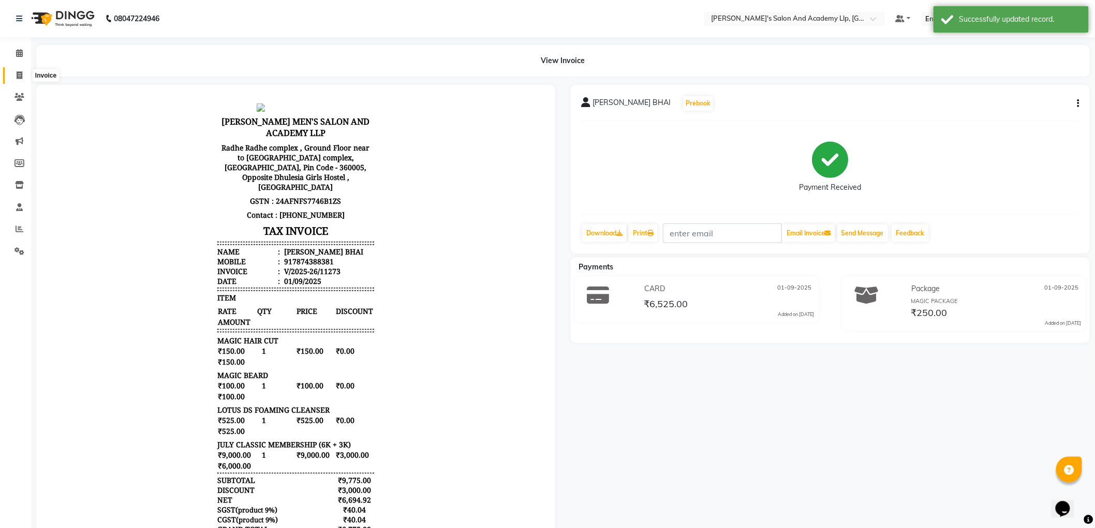
click at [21, 71] on icon at bounding box center [20, 75] width 6 height 8
select select "service"
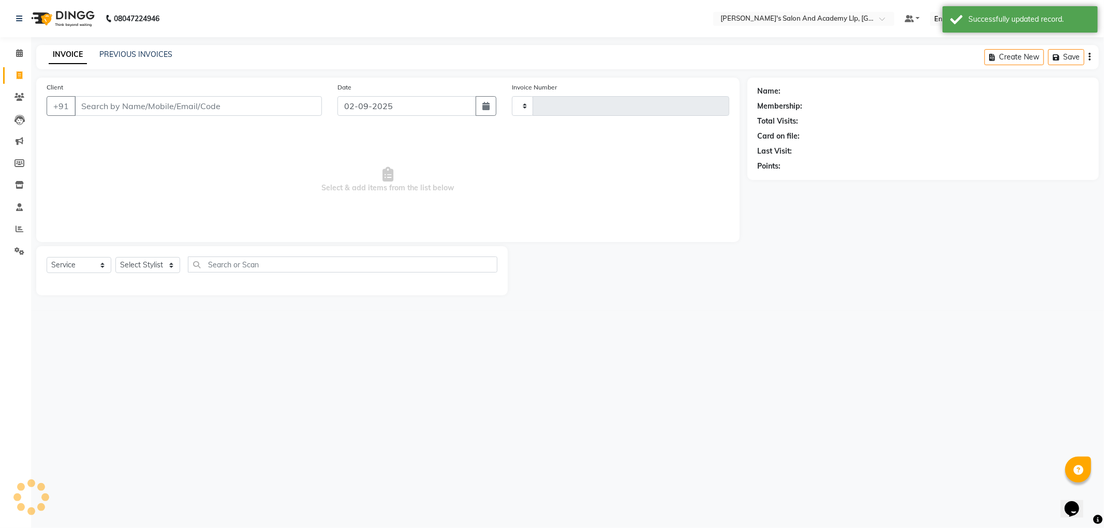
type input "11289"
select select "6983"
